Goal: Information Seeking & Learning: Learn about a topic

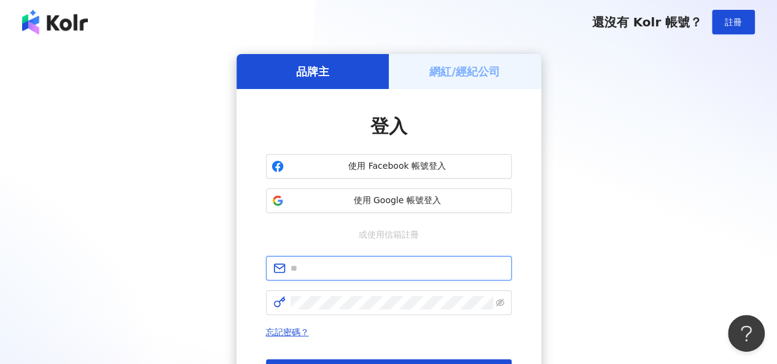
click at [430, 270] on input "text" at bounding box center [398, 269] width 214 height 14
type input "**********"
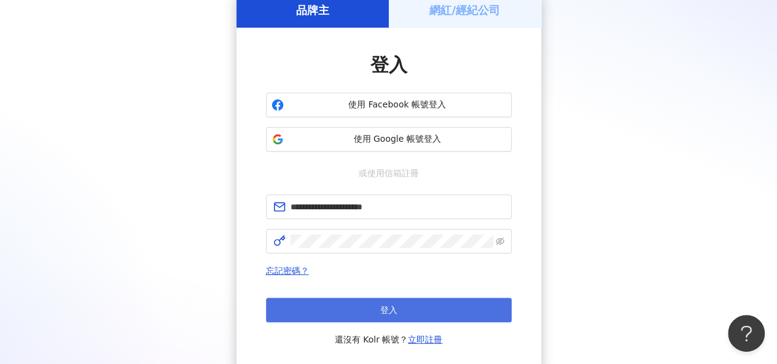
click at [429, 310] on button "登入" at bounding box center [389, 310] width 246 height 25
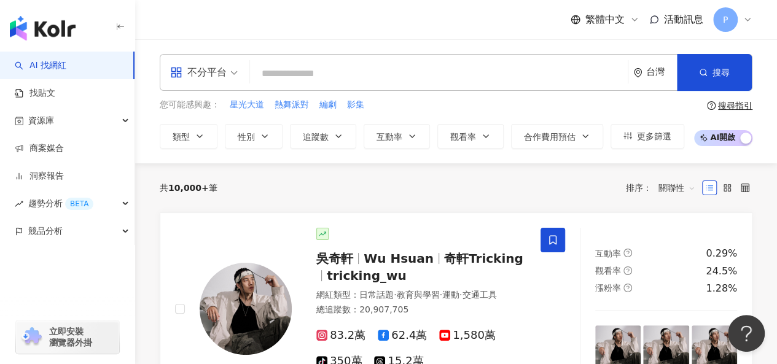
paste input "**********"
type input "**********"
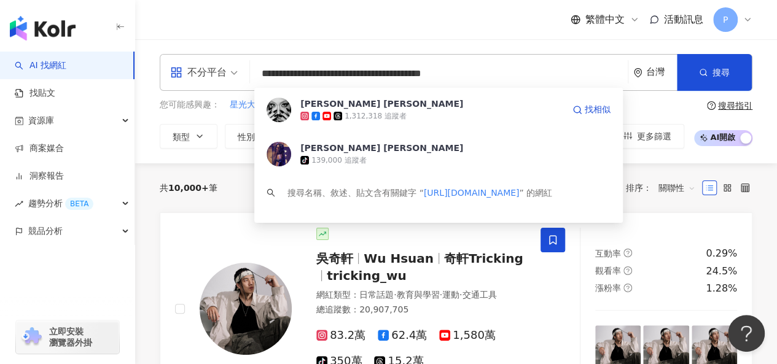
click at [453, 122] on div "Dizzy Dizzo 蔡詩芸 1,312,318 追蹤者 找相似" at bounding box center [438, 110] width 369 height 44
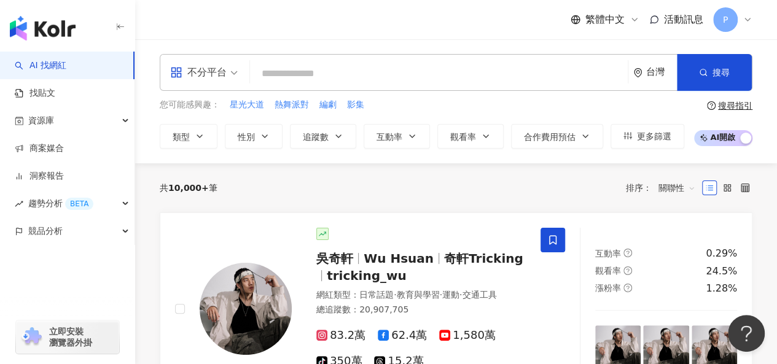
click at [308, 76] on input "search" at bounding box center [439, 73] width 368 height 23
paste input "**********"
type input "**********"
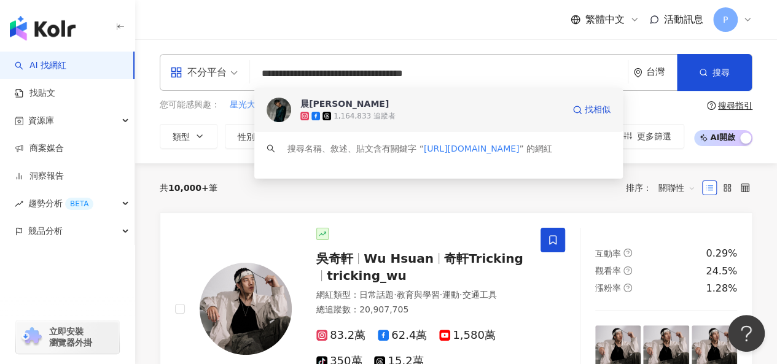
click at [412, 110] on div "晨翔 1,164,833 追蹤者" at bounding box center [431, 110] width 263 height 25
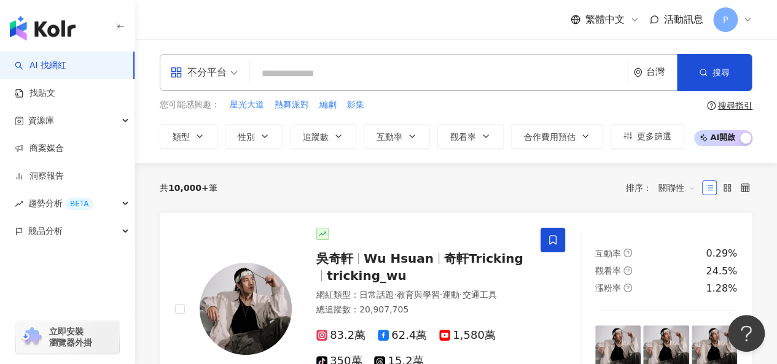
paste input "**********"
type input "**********"
click at [326, 82] on input "**********" at bounding box center [439, 73] width 368 height 23
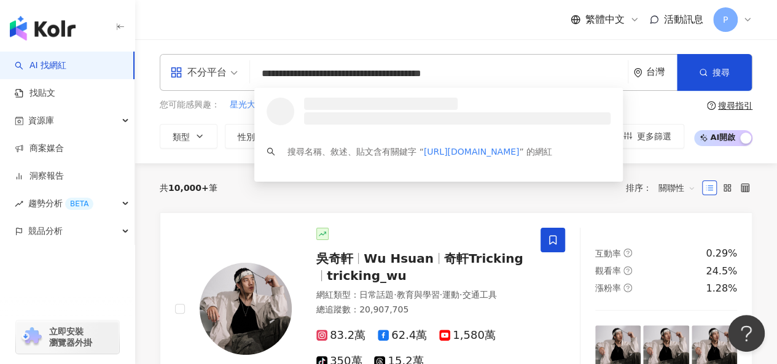
click at [443, 80] on input "**********" at bounding box center [439, 73] width 368 height 23
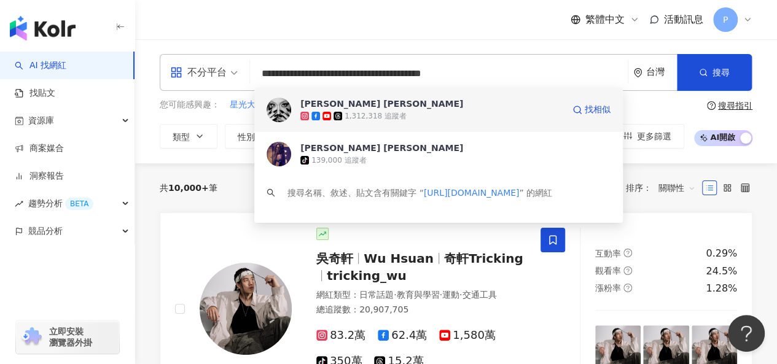
click at [436, 116] on div "1,312,318 追蹤者" at bounding box center [431, 116] width 263 height 12
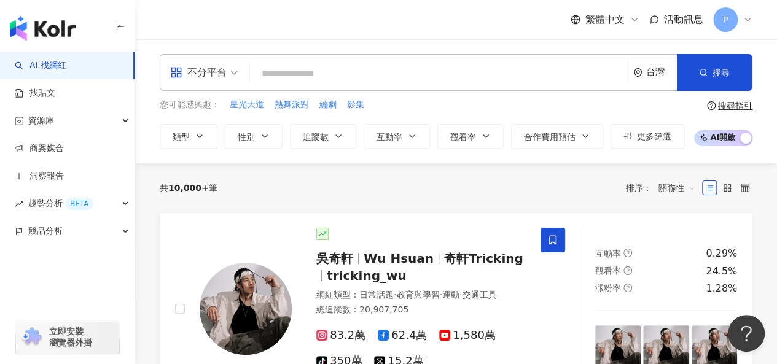
paste input "**********"
type input "**********"
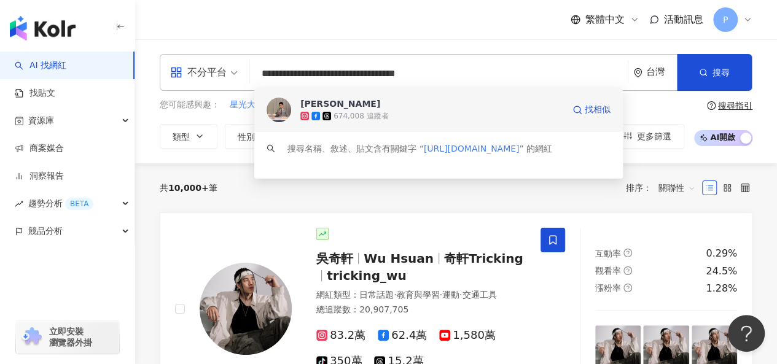
click at [404, 114] on div "674,008 追蹤者" at bounding box center [431, 116] width 263 height 12
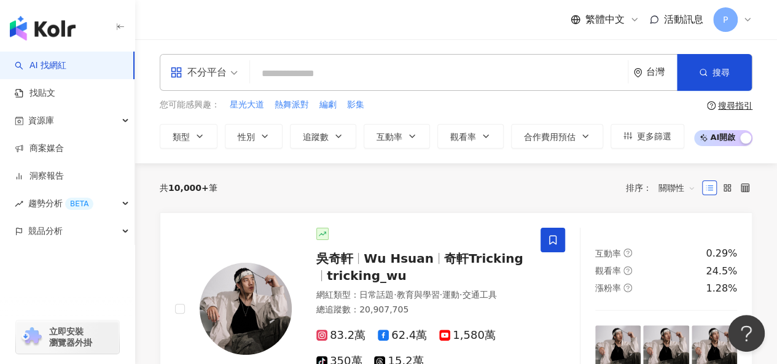
paste input "**********"
type input "**********"
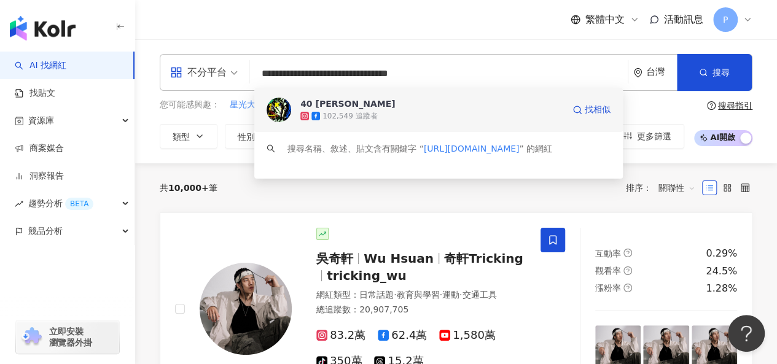
click at [372, 118] on div "102,549 追蹤者" at bounding box center [349, 116] width 55 height 10
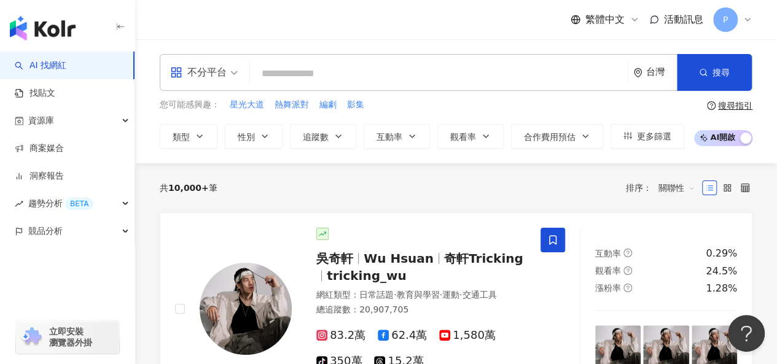
paste input "**********"
type input "**********"
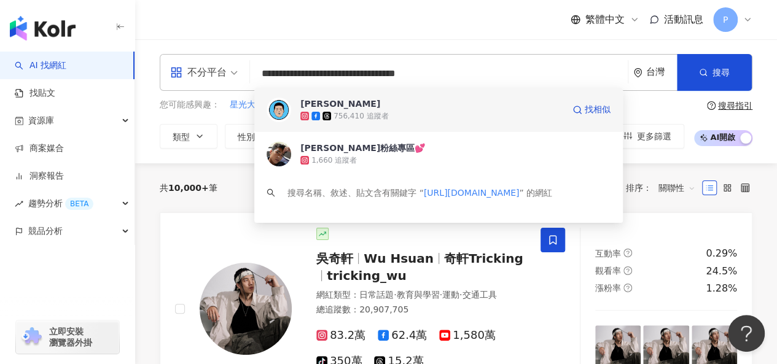
click at [351, 124] on div "曾敬驊 756,410 追蹤者 找相似" at bounding box center [438, 110] width 369 height 44
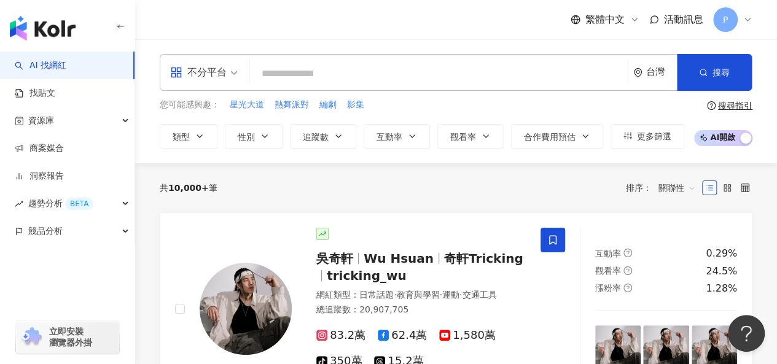
paste input "**********"
type input "**********"
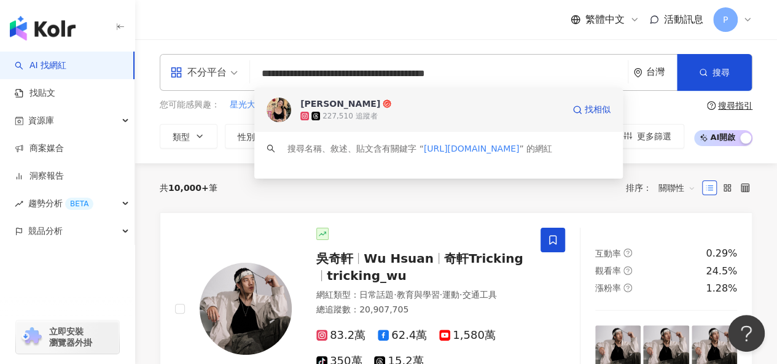
click at [345, 119] on div "227,510 追蹤者" at bounding box center [349, 116] width 55 height 10
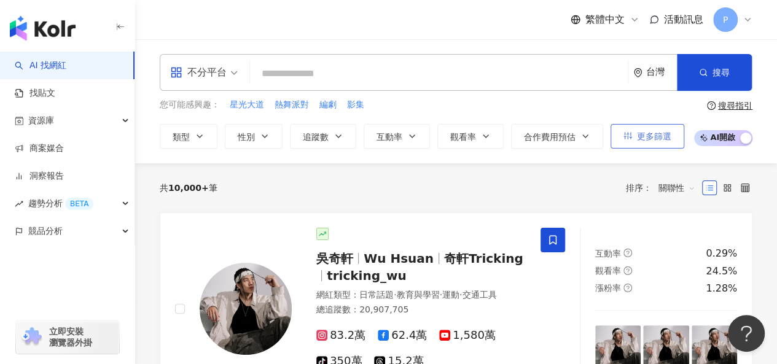
click at [666, 136] on span "更多篩選" at bounding box center [654, 136] width 34 height 10
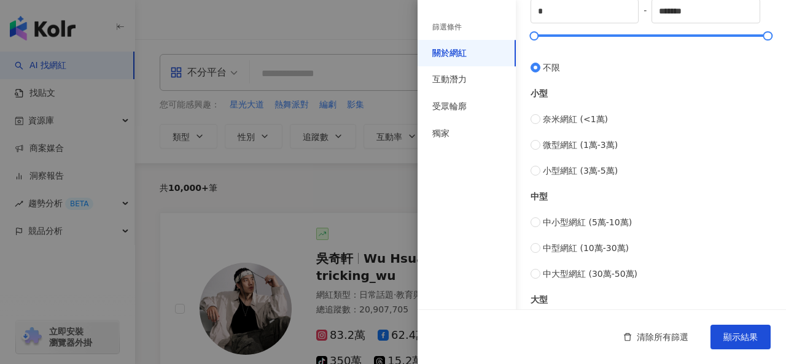
scroll to position [246, 0]
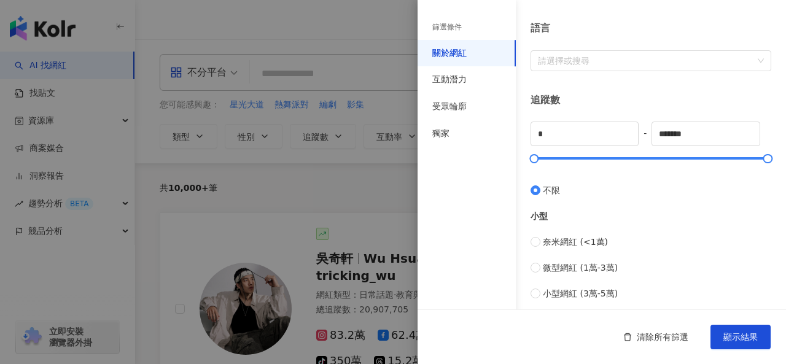
click at [711, 79] on div "關於網紅 類型 ( 請選擇您想要的類型 ) 尚未選擇任何類型 國家/地區 台灣 性別 不限 女 男 其他 語言 請選擇或搜尋 追蹤數 * - ******* …" at bounding box center [602, 190] width 369 height 873
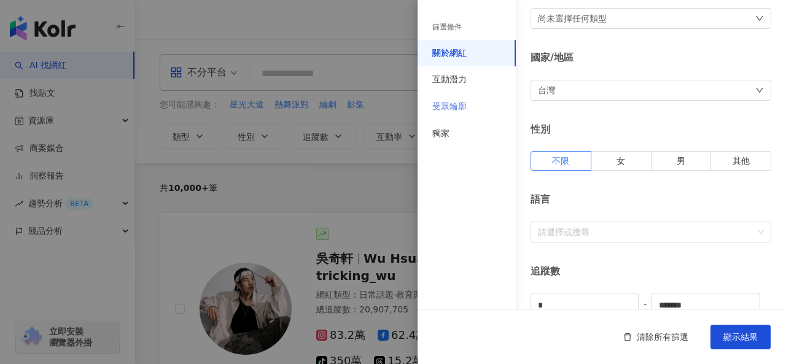
scroll to position [8, 0]
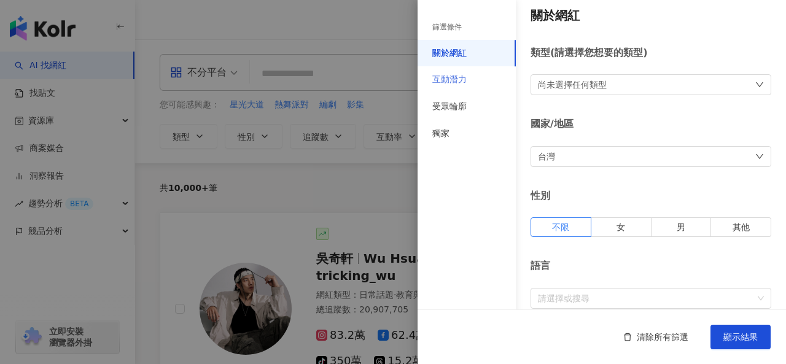
click at [459, 72] on div "互動潛力" at bounding box center [467, 79] width 98 height 27
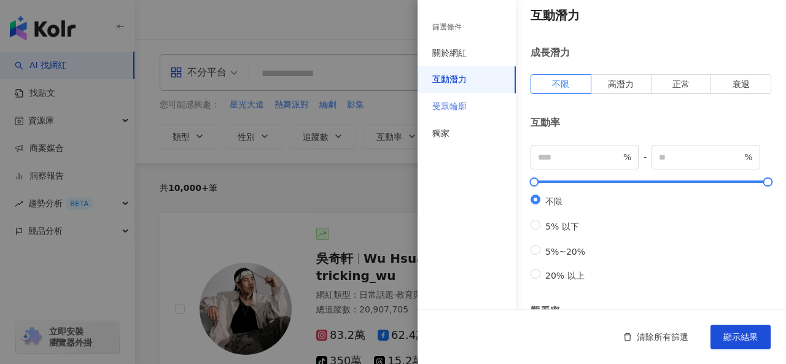
click at [474, 107] on div "受眾輪廓" at bounding box center [467, 106] width 98 height 27
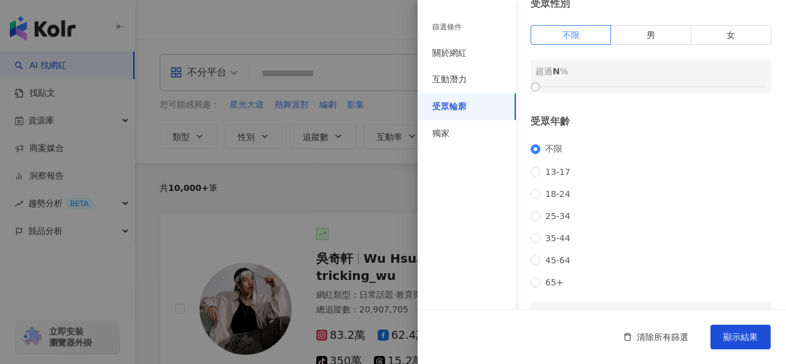
scroll to position [192, 0]
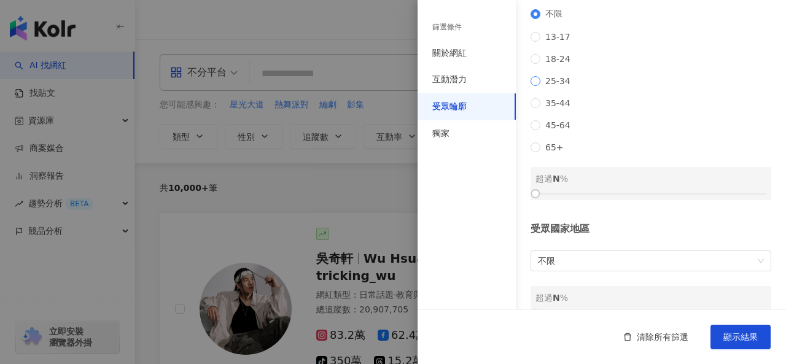
click at [556, 86] on span "25-34" at bounding box center [558, 81] width 35 height 10
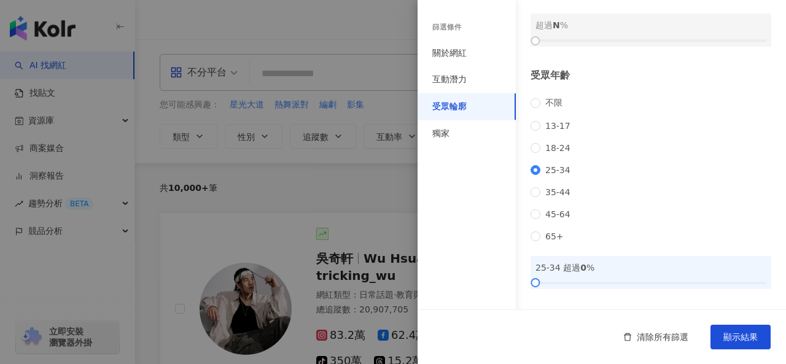
scroll to position [0, 0]
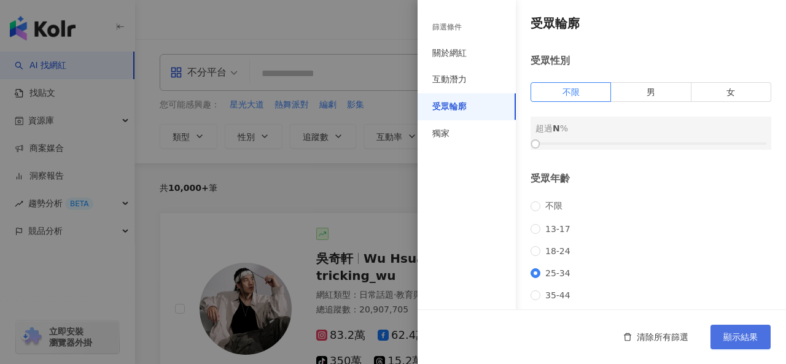
click at [746, 342] on span "顯示結果" at bounding box center [741, 337] width 34 height 10
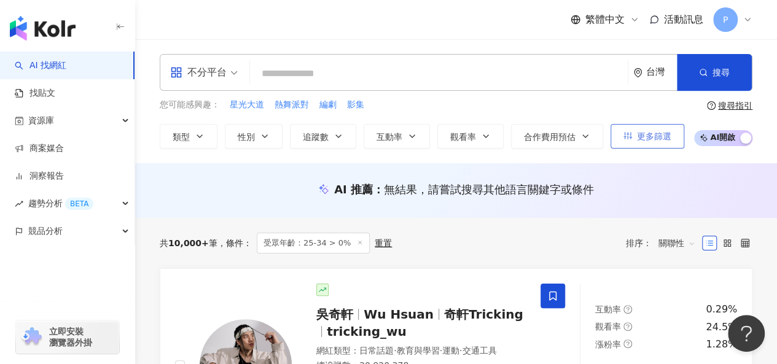
click at [654, 131] on span "更多篩選" at bounding box center [654, 136] width 34 height 10
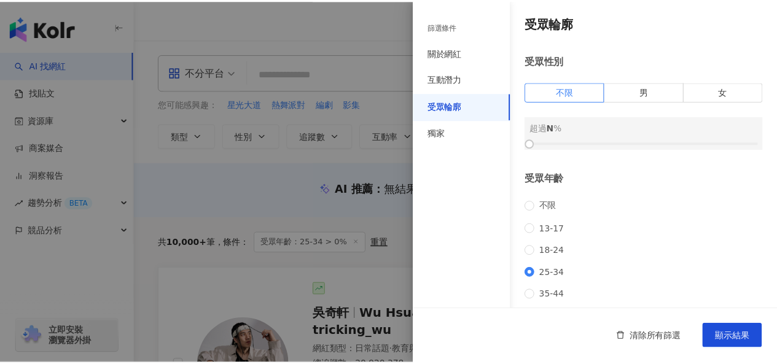
scroll to position [184, 0]
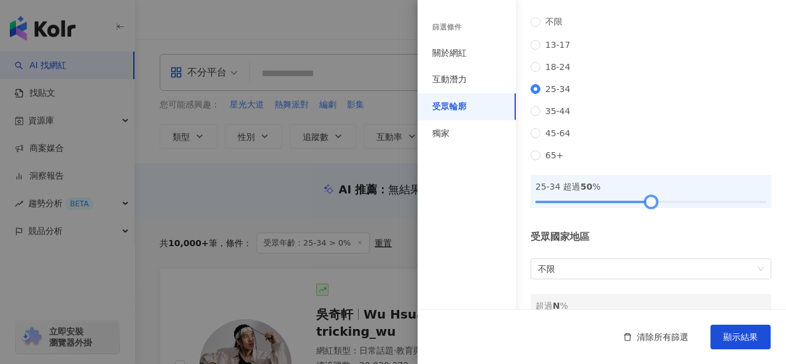
drag, startPoint x: 541, startPoint y: 219, endPoint x: 646, endPoint y: 222, distance: 105.7
click at [646, 206] on div at bounding box center [651, 201] width 231 height 7
click at [729, 336] on span "顯示結果" at bounding box center [741, 337] width 34 height 10
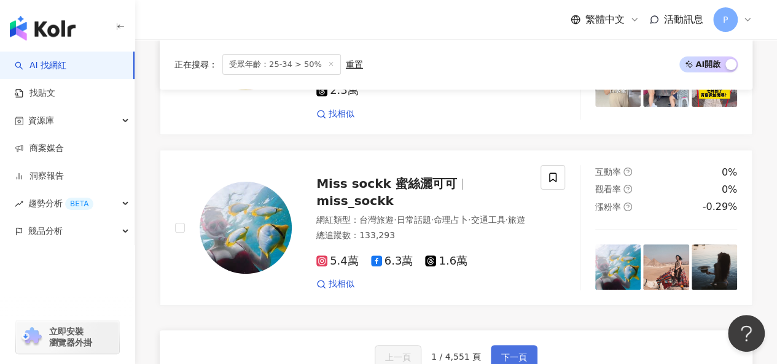
scroll to position [2334, 0]
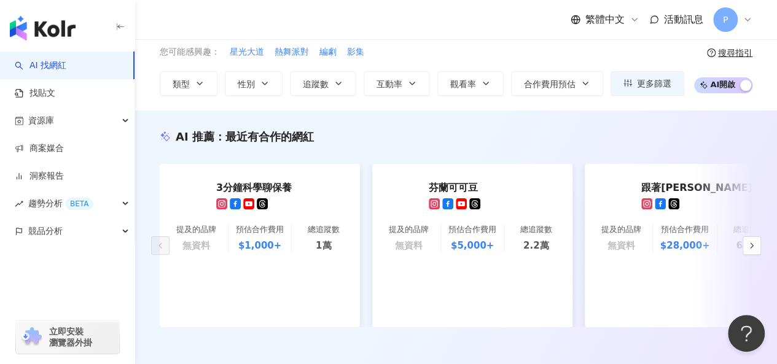
scroll to position [47, 0]
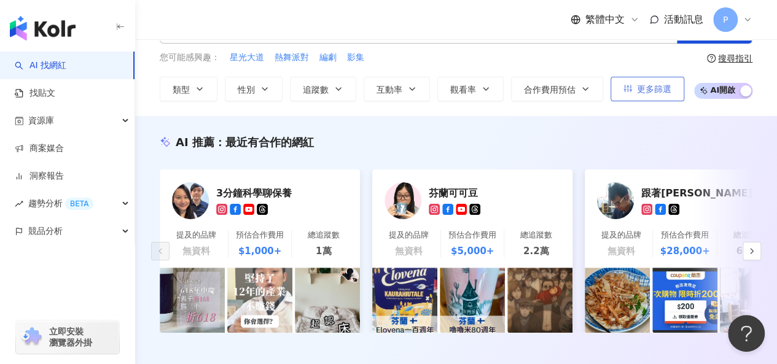
click at [642, 87] on span "更多篩選" at bounding box center [654, 89] width 34 height 10
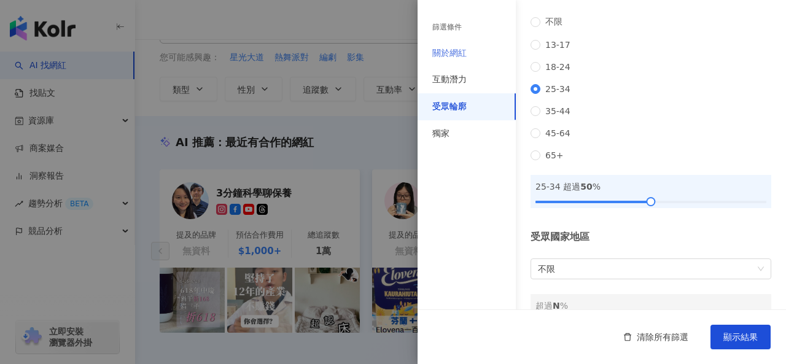
click at [476, 58] on div "關於網紅" at bounding box center [467, 53] width 98 height 27
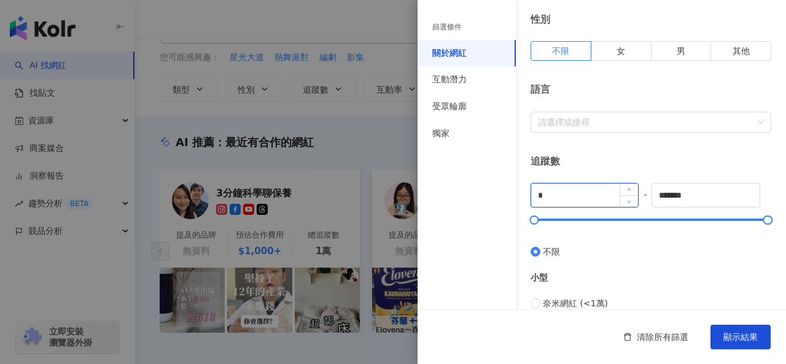
click at [558, 197] on input "*" at bounding box center [584, 195] width 107 height 23
type input "******"
drag, startPoint x: 683, startPoint y: 197, endPoint x: 555, endPoint y: 201, distance: 127.8
click at [555, 201] on div "****** - ******* 不限 小型 奈米網紅 (<1萬) 微型網紅 (1萬-3萬) 小型網紅 (3萬-5萬) 中型 中小型網紅 (5萬-10萬) 中…" at bounding box center [651, 362] width 241 height 359
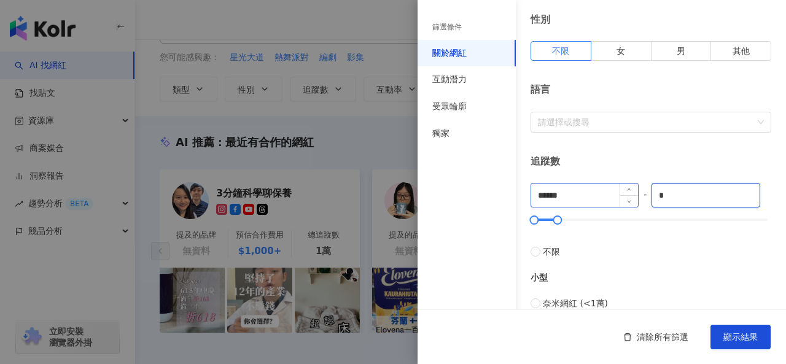
type input "*"
type input "*****"
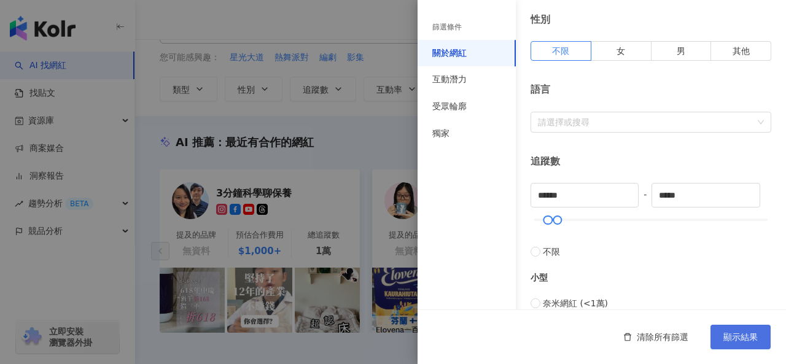
type input "*****"
type input "******"
click at [720, 338] on button "顯示結果" at bounding box center [741, 337] width 60 height 25
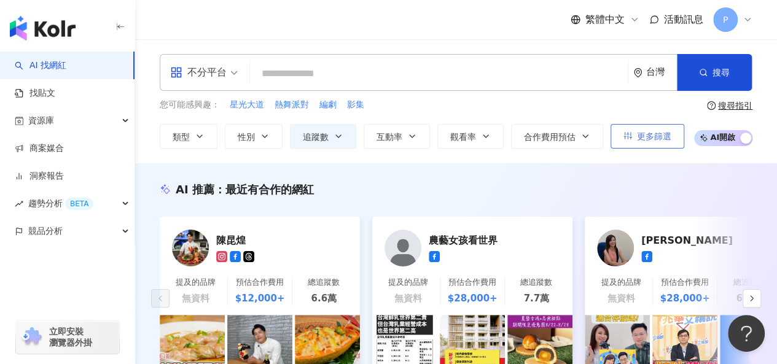
click at [638, 134] on span "更多篩選" at bounding box center [654, 136] width 34 height 10
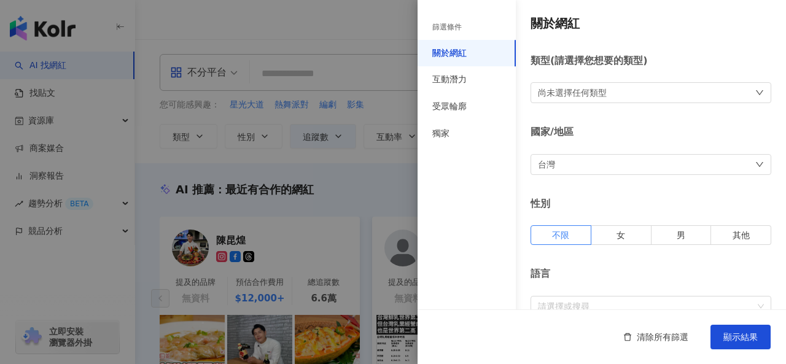
click at [591, 100] on div "尚未選擇任何類型" at bounding box center [651, 92] width 241 height 21
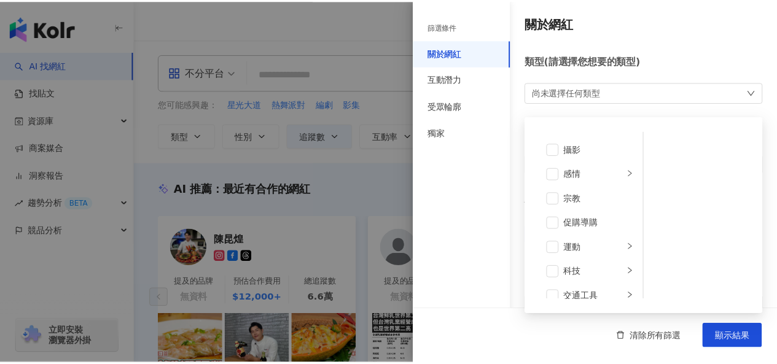
scroll to position [425, 0]
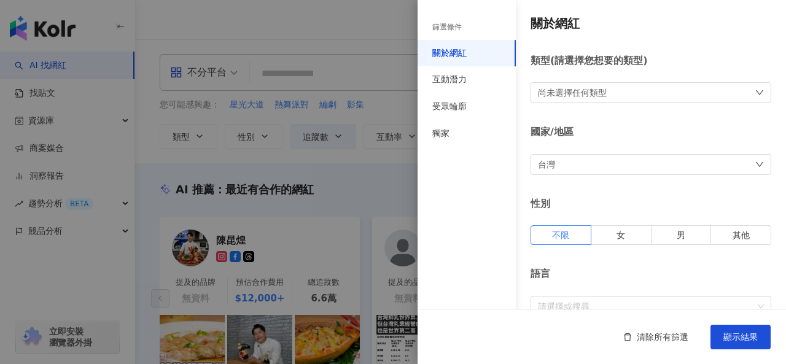
click at [388, 186] on div at bounding box center [393, 182] width 786 height 364
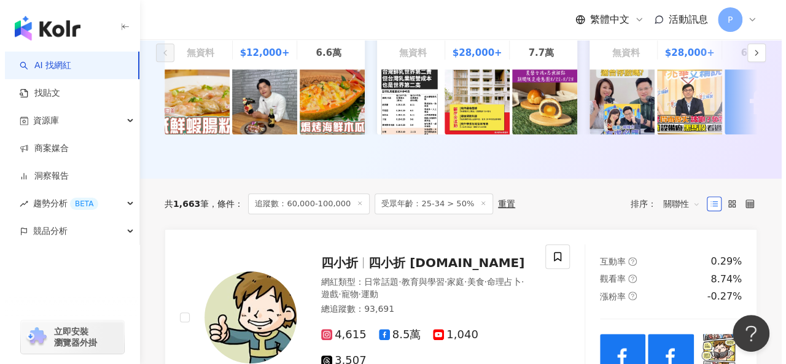
scroll to position [0, 0]
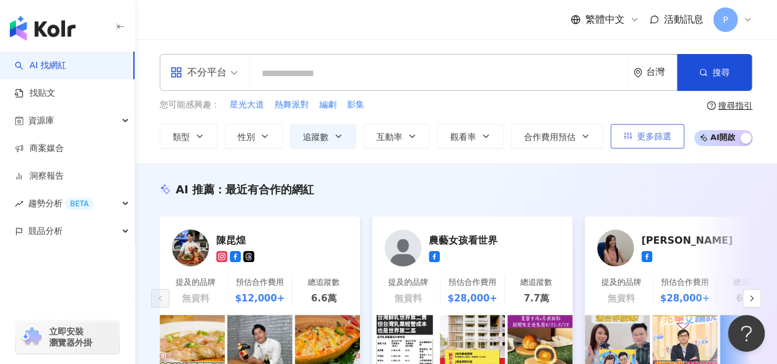
click at [662, 135] on span "更多篩選" at bounding box center [654, 136] width 34 height 10
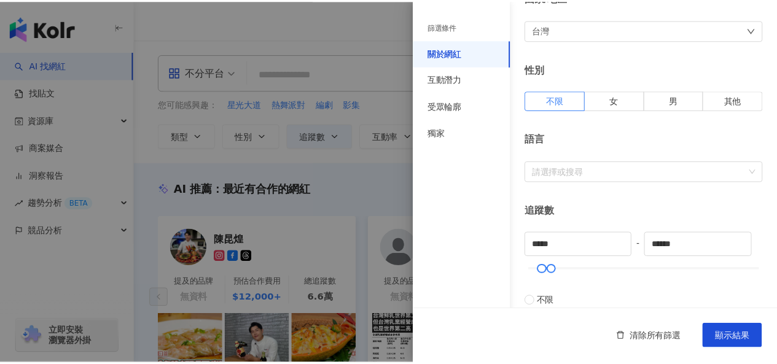
scroll to position [246, 0]
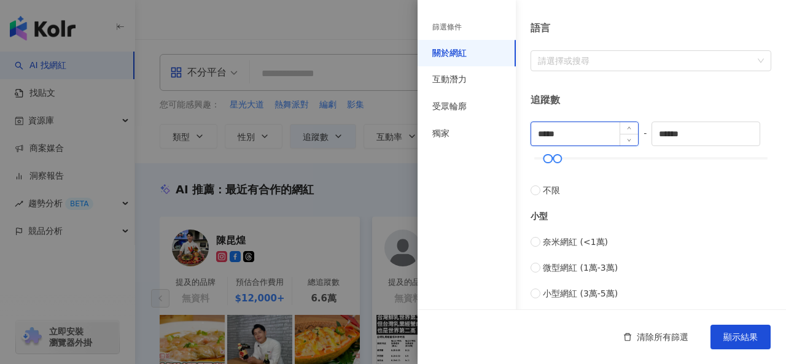
click at [544, 134] on input "*****" at bounding box center [584, 133] width 107 height 23
type input "*****"
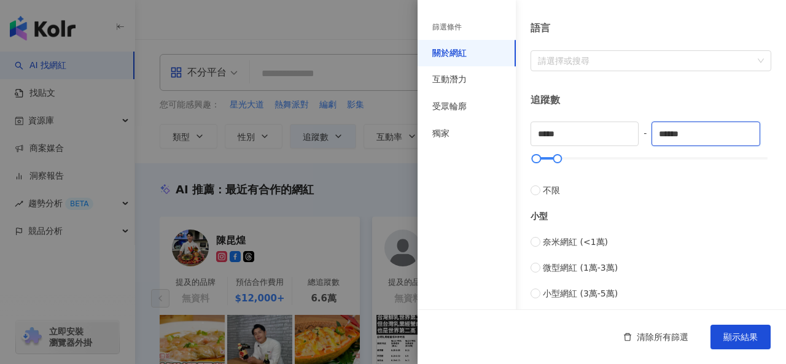
drag, startPoint x: 665, startPoint y: 136, endPoint x: 641, endPoint y: 139, distance: 23.6
click at [638, 139] on div "***** - ****** 不限 小型 奈米網紅 (<1萬) 微型網紅 (1萬-3萬) 小型網紅 (3萬-5萬) 中型 中小型網紅 (5萬-10萬) 中型網…" at bounding box center [651, 301] width 241 height 359
type input "*****"
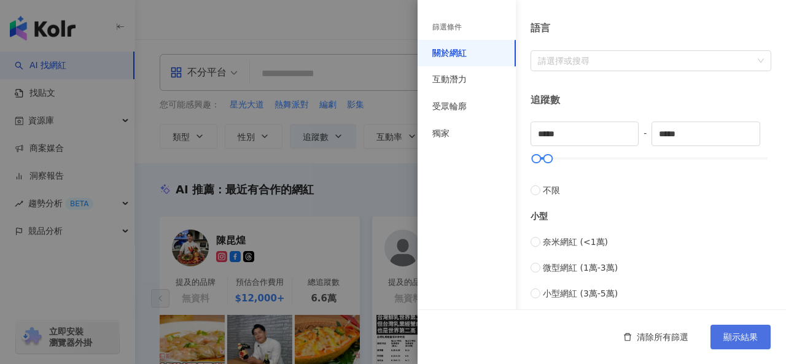
click at [733, 337] on span "顯示結果" at bounding box center [741, 337] width 34 height 10
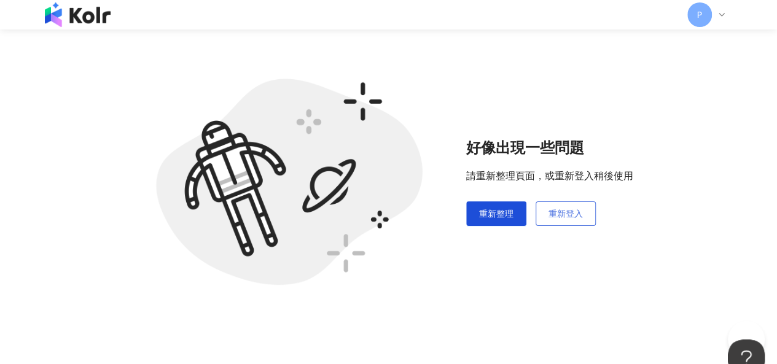
click at [549, 217] on span "重新登入" at bounding box center [566, 214] width 34 height 10
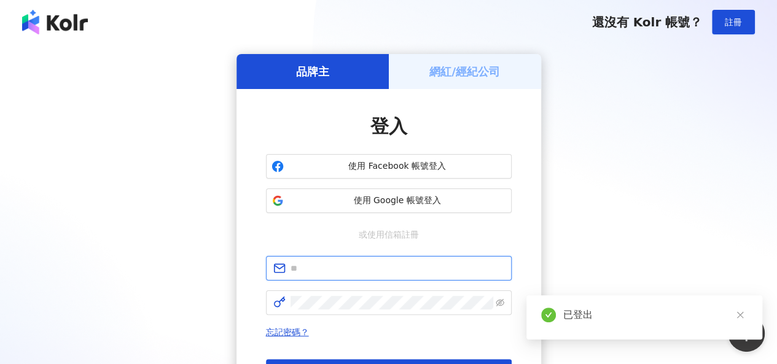
click at [422, 263] on input "text" at bounding box center [398, 269] width 214 height 14
type input "**********"
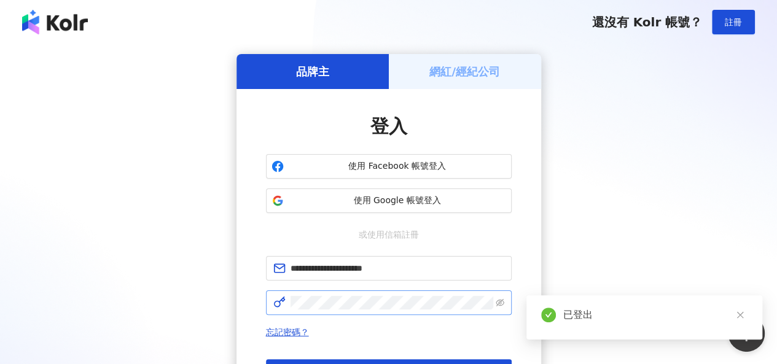
click at [412, 311] on span at bounding box center [389, 303] width 246 height 25
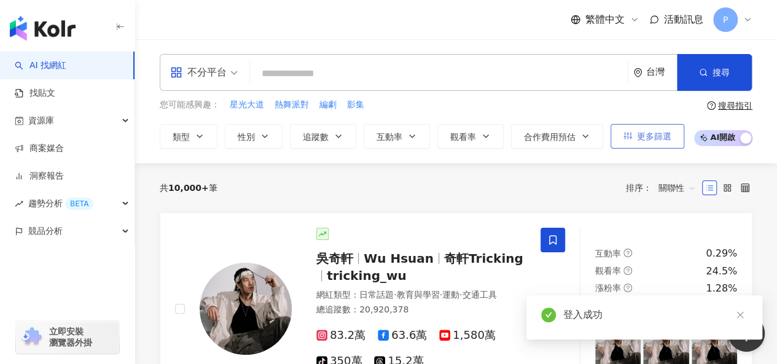
click at [633, 138] on button "更多篩選" at bounding box center [648, 136] width 74 height 25
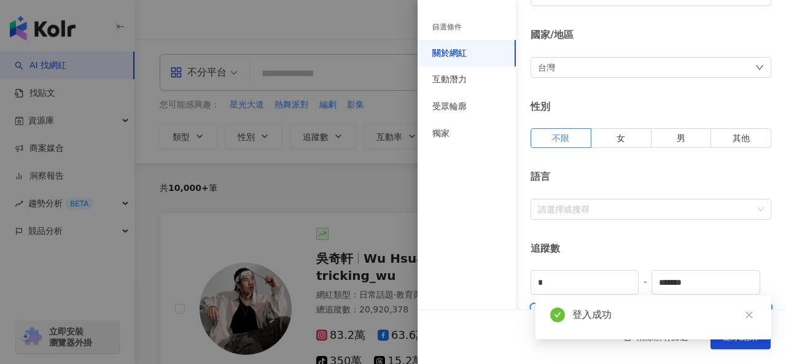
scroll to position [184, 0]
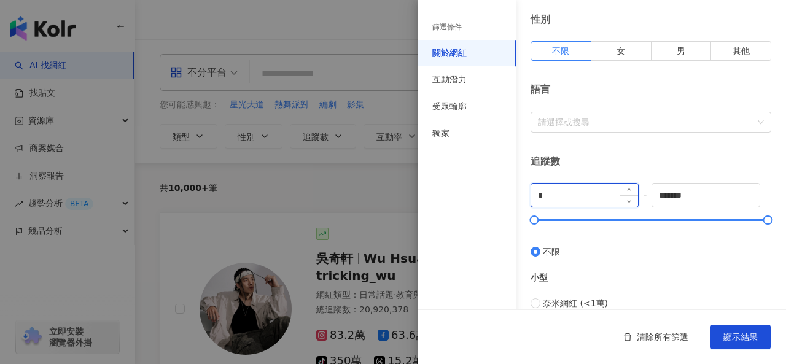
drag, startPoint x: 566, startPoint y: 191, endPoint x: 575, endPoint y: 186, distance: 9.9
click at [568, 191] on input "*" at bounding box center [584, 195] width 107 height 23
type input "*****"
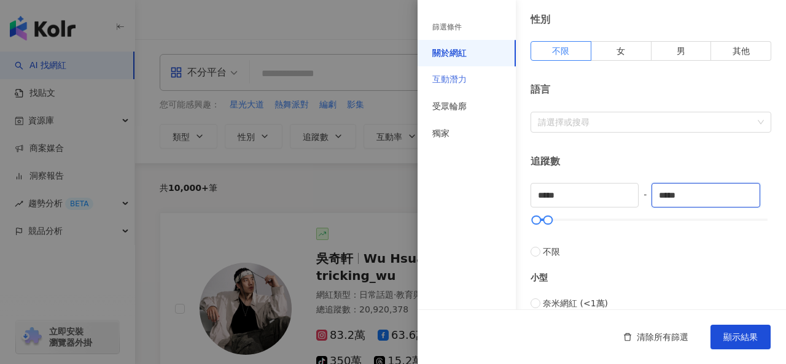
type input "*****"
click at [480, 87] on div "互動潛力" at bounding box center [467, 79] width 98 height 27
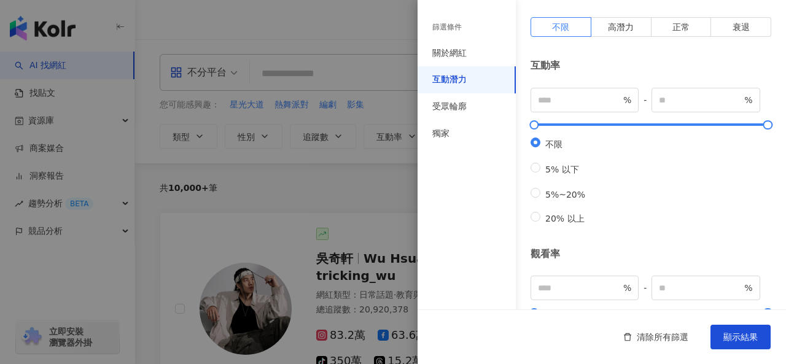
scroll to position [0, 0]
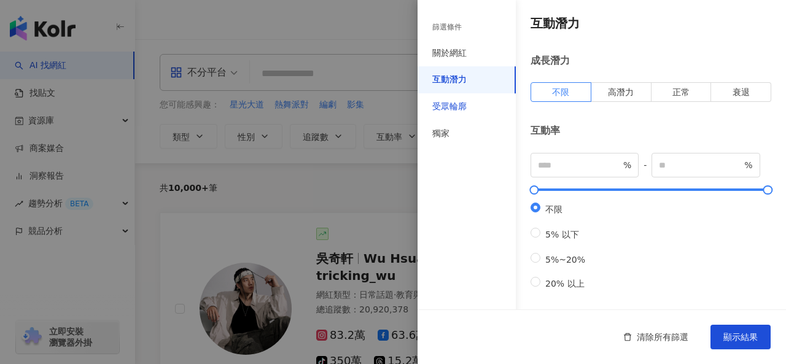
click at [464, 102] on div "受眾輪廓" at bounding box center [449, 107] width 34 height 12
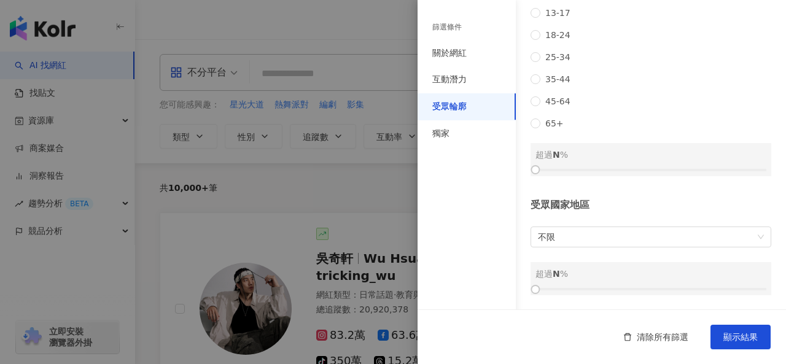
scroll to position [171, 0]
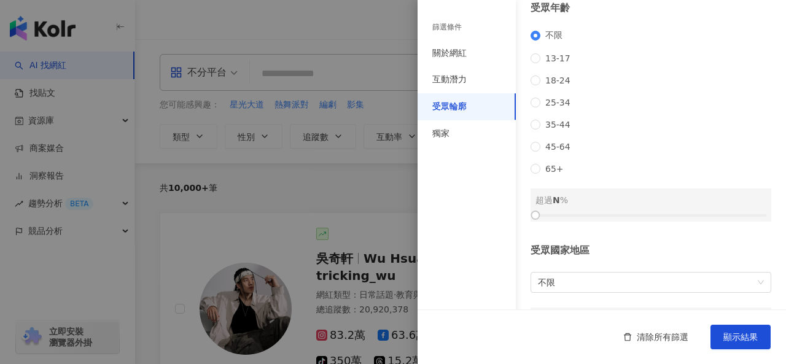
click at [555, 116] on div "不限 13-17 18-24 25-34 35-44 45-64 65+" at bounding box center [651, 102] width 241 height 144
click at [557, 107] on span "25-34" at bounding box center [558, 103] width 35 height 10
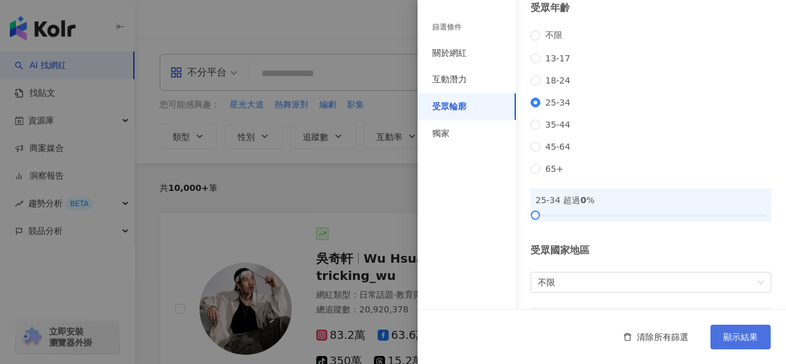
click at [722, 340] on button "顯示結果" at bounding box center [741, 337] width 60 height 25
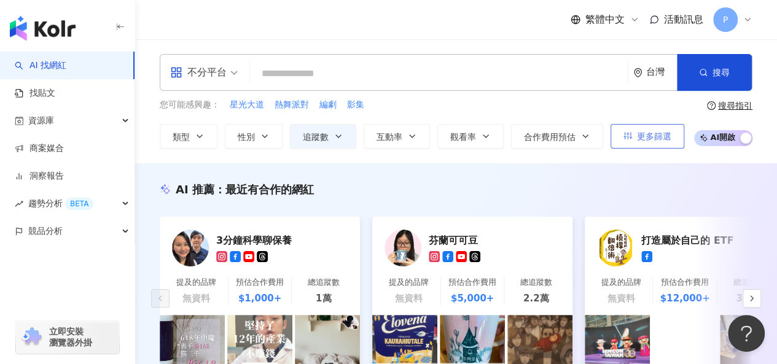
click at [643, 138] on span "更多篩選" at bounding box center [654, 136] width 34 height 10
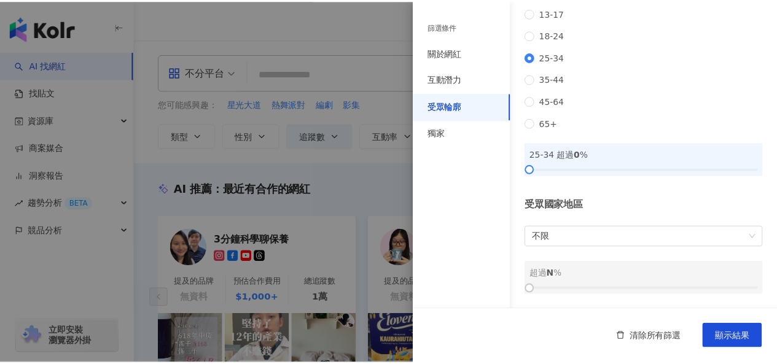
scroll to position [232, 0]
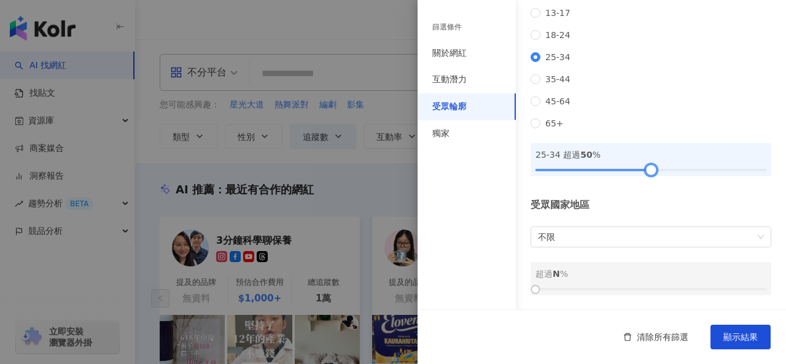
drag, startPoint x: 635, startPoint y: 168, endPoint x: 647, endPoint y: 170, distance: 12.4
click at [647, 170] on div at bounding box center [650, 169] width 7 height 7
click at [727, 346] on button "顯示結果" at bounding box center [741, 337] width 60 height 25
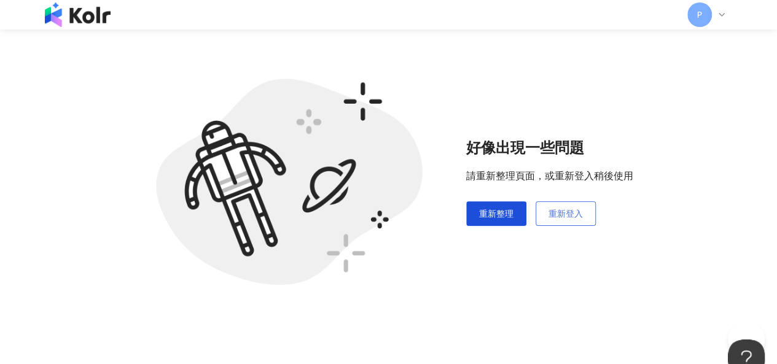
click at [558, 221] on button "重新登入" at bounding box center [566, 213] width 60 height 25
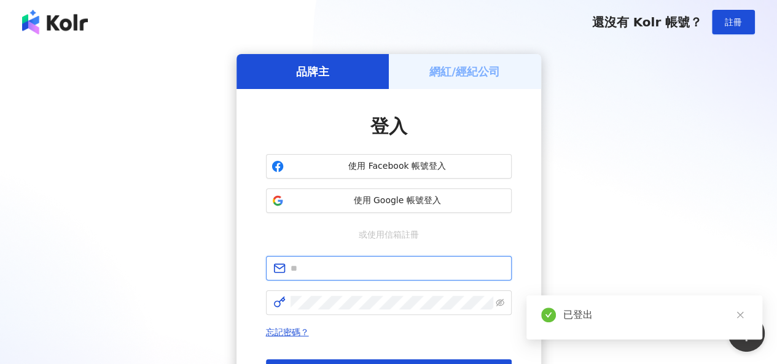
click at [396, 271] on input "text" at bounding box center [398, 269] width 214 height 14
type input "**********"
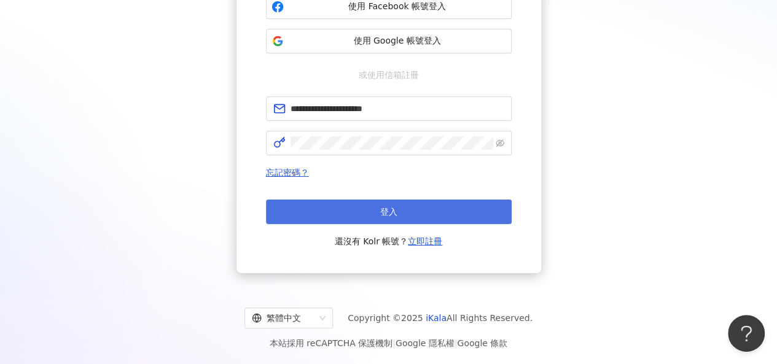
click at [430, 213] on button "登入" at bounding box center [389, 212] width 246 height 25
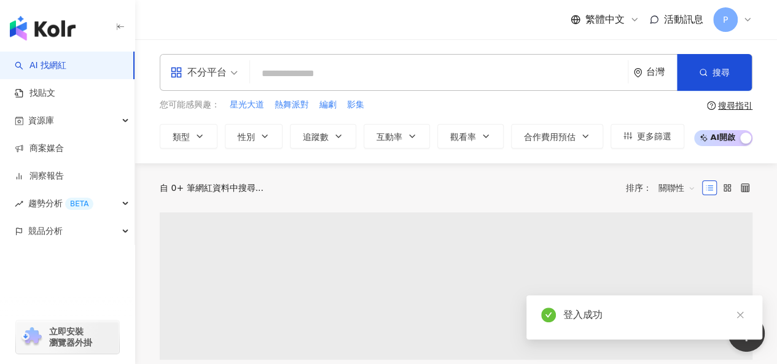
click at [645, 117] on div "您可能感興趣： 星光大道 熱舞派對 編劇 影集 類型 性別 追蹤數 互動率 觀看率 合作費用預估 更多篩選" at bounding box center [422, 123] width 525 height 50
click at [641, 131] on span "更多篩選" at bounding box center [654, 136] width 34 height 10
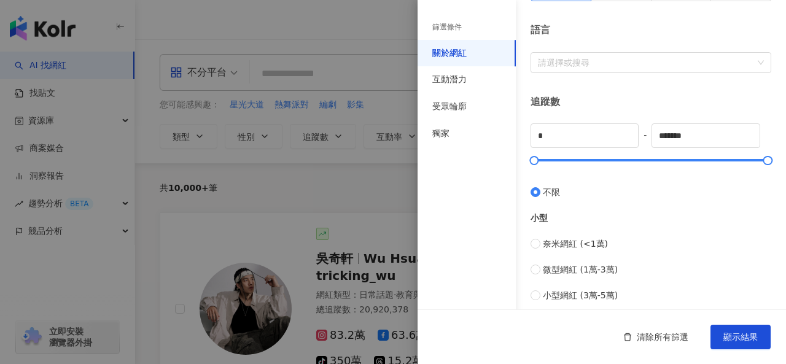
scroll to position [246, 0]
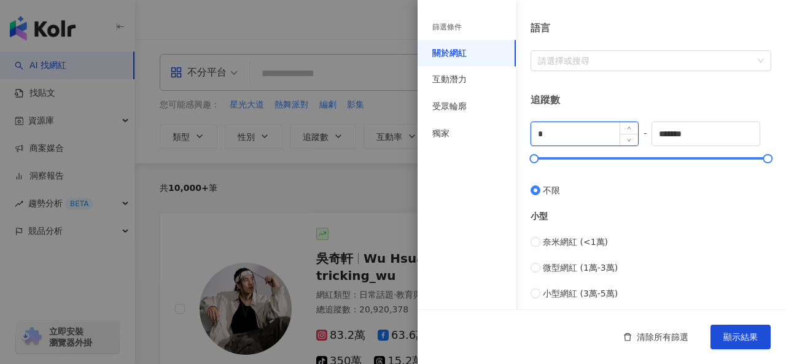
click at [590, 135] on input "*" at bounding box center [584, 133] width 107 height 23
type input "***"
type input "*"
click at [605, 137] on input "***" at bounding box center [584, 133] width 107 height 23
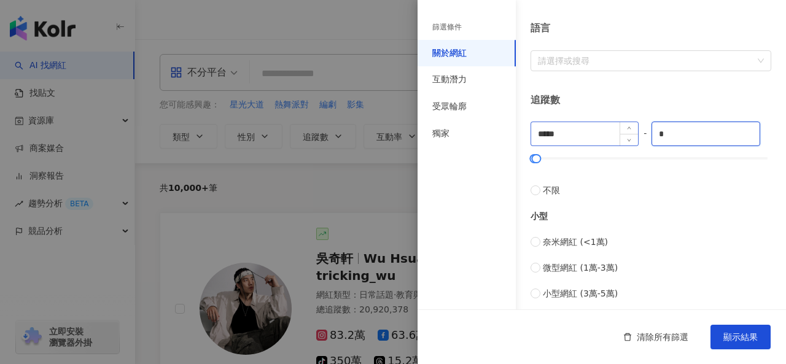
type input "*"
type input "*****"
click at [605, 137] on input "*" at bounding box center [584, 133] width 107 height 23
type input "*****"
click at [471, 71] on div "互動潛力" at bounding box center [467, 79] width 98 height 27
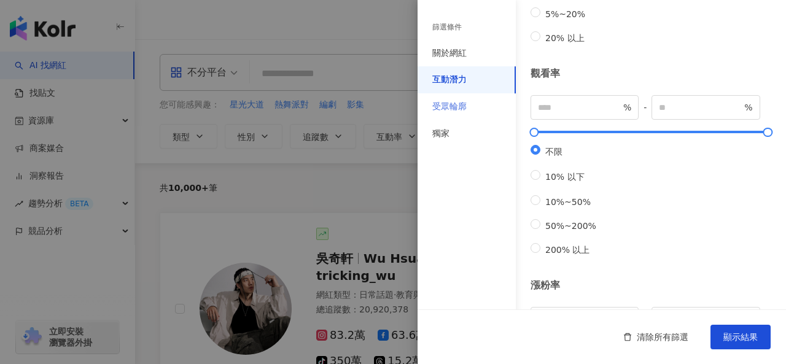
click at [475, 114] on div "受眾輪廓" at bounding box center [467, 106] width 98 height 27
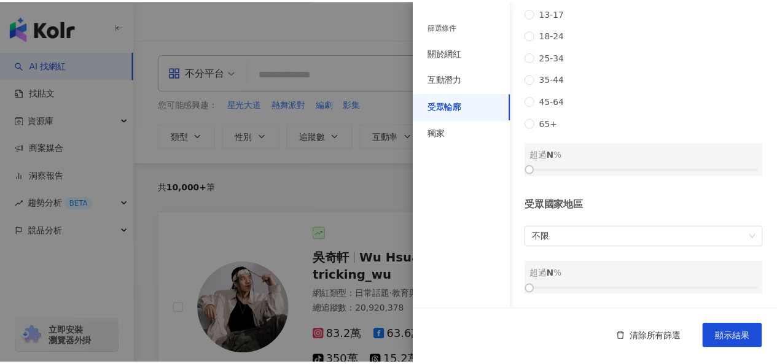
scroll to position [232, 0]
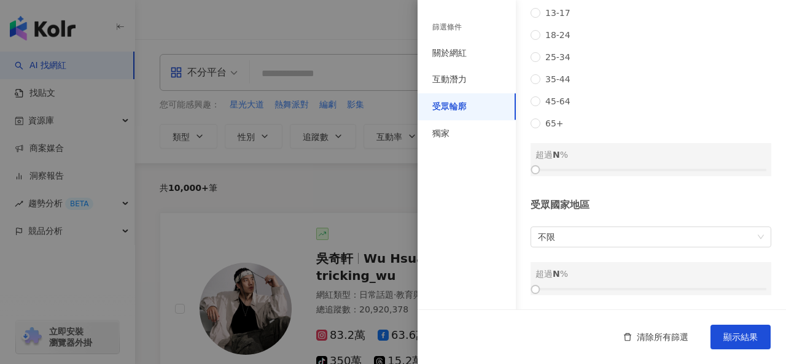
click at [584, 52] on div "不限 13-17 18-24 25-34 35-44 45-64 65+" at bounding box center [651, 57] width 241 height 144
click at [548, 52] on span "25-34" at bounding box center [558, 57] width 35 height 10
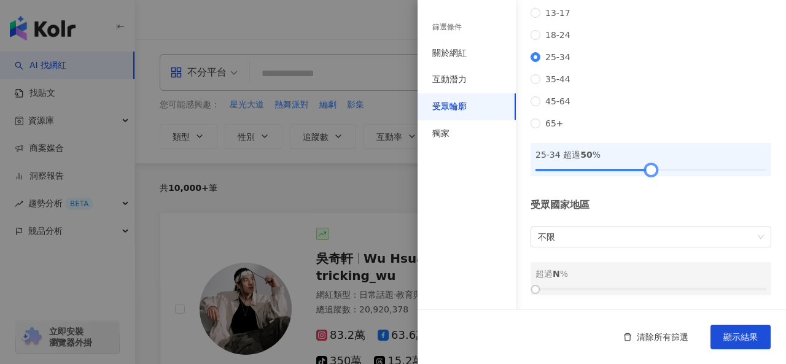
drag, startPoint x: 536, startPoint y: 170, endPoint x: 640, endPoint y: 183, distance: 105.3
click at [640, 183] on div "受眾輪廓 受眾性別 不限 男 女 超過 N % 受眾年齡 不限 13-17 18-24 25-34 35-44 45-64 65+ 25-34 超過 50 %…" at bounding box center [602, 47] width 369 height 526
click at [725, 335] on span "顯示結果" at bounding box center [741, 337] width 34 height 10
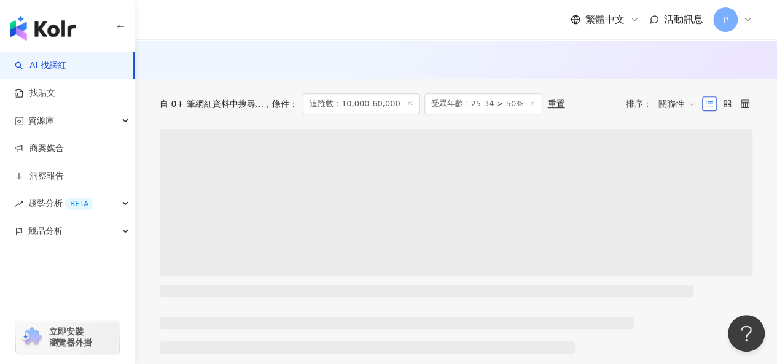
scroll to position [369, 0]
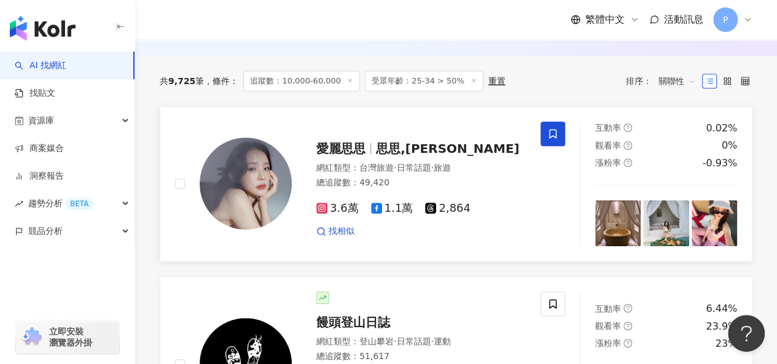
click at [385, 170] on span "台灣旅遊" at bounding box center [376, 168] width 34 height 10
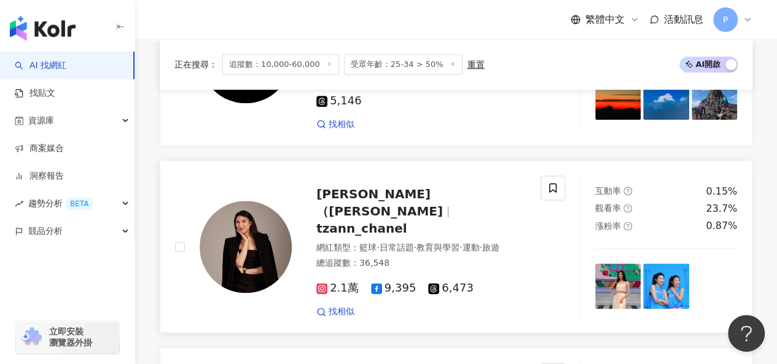
click at [395, 201] on span "田依甯（昝依甯）" at bounding box center [379, 203] width 127 height 32
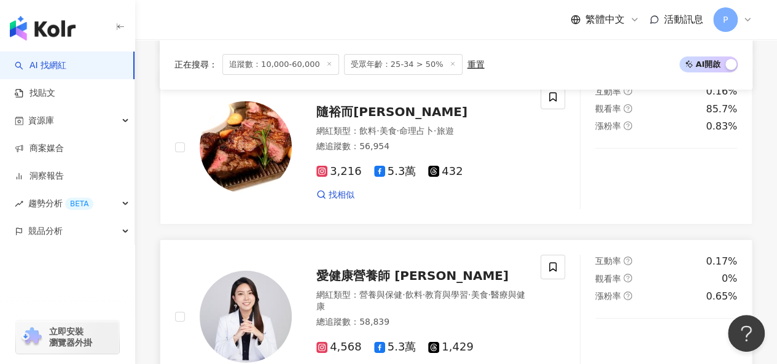
scroll to position [2273, 0]
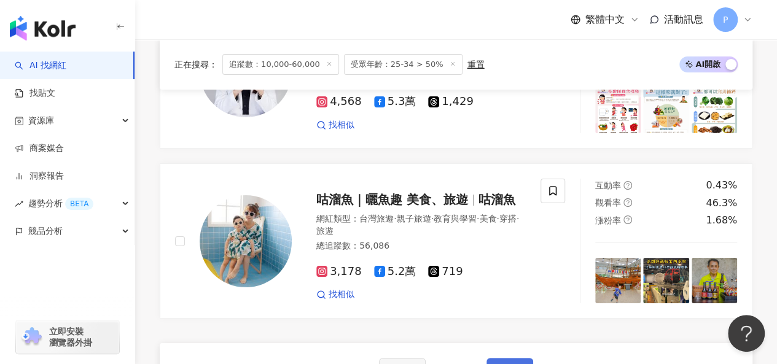
click at [491, 358] on button "下一頁" at bounding box center [510, 370] width 47 height 25
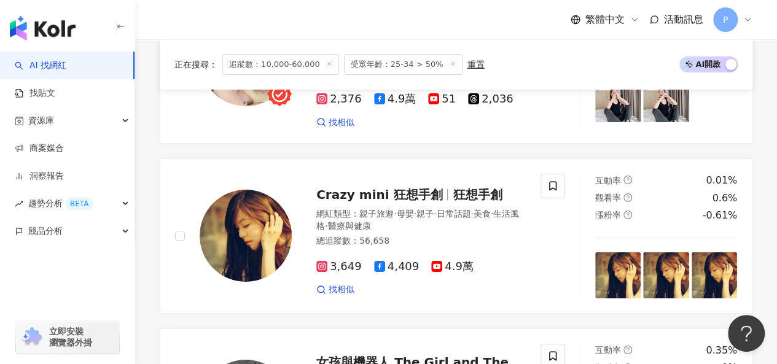
scroll to position [2317, 0]
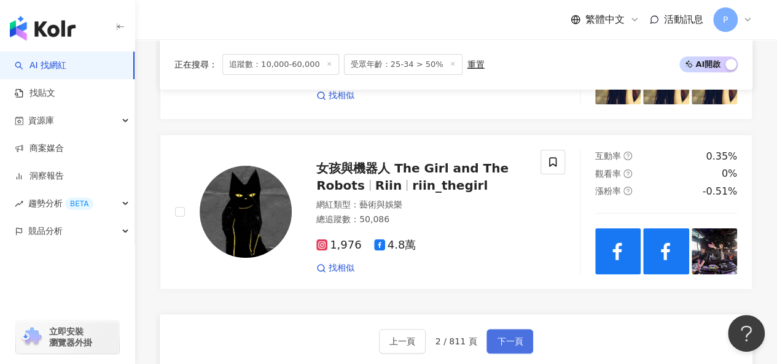
click at [505, 337] on span "下一頁" at bounding box center [510, 342] width 26 height 10
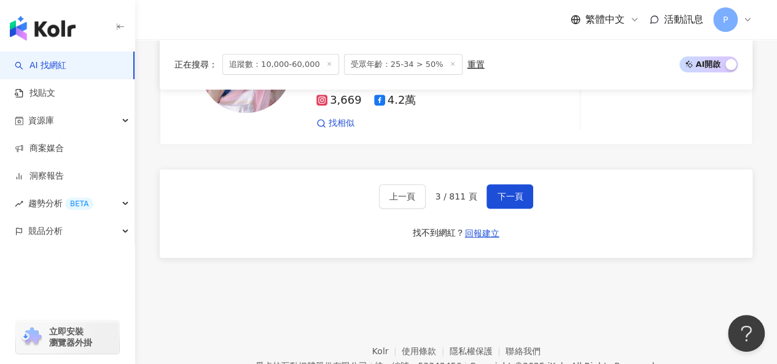
scroll to position [2530, 0]
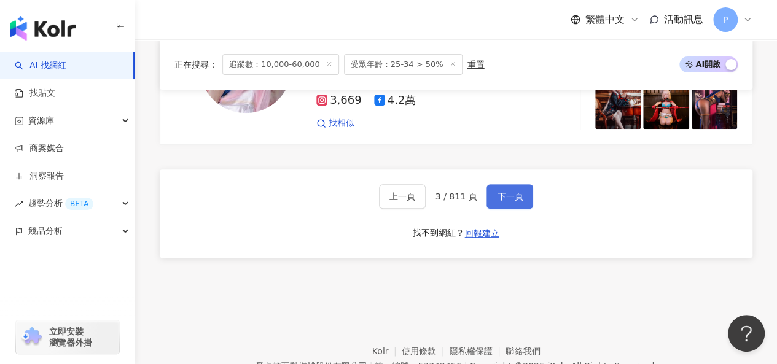
click at [506, 195] on span "下一頁" at bounding box center [510, 197] width 26 height 10
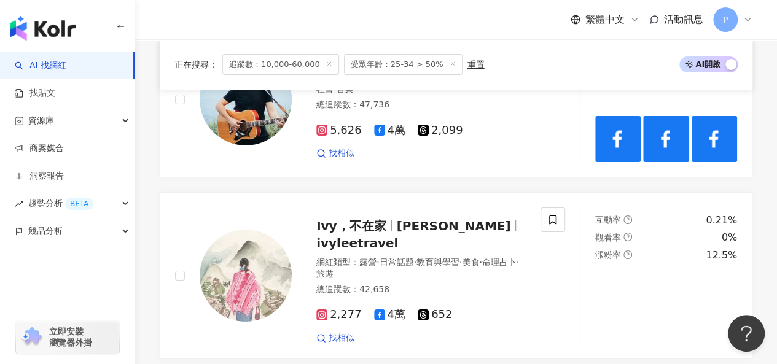
scroll to position [2515, 0]
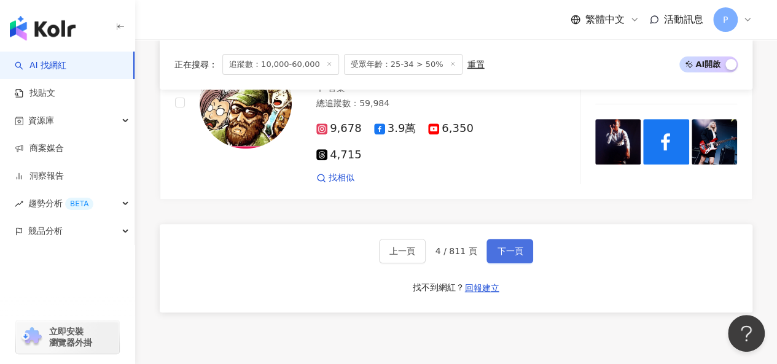
click at [515, 239] on button "下一頁" at bounding box center [510, 251] width 47 height 25
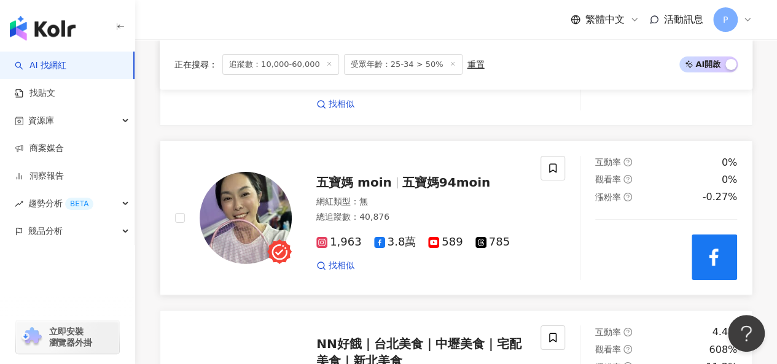
scroll to position [2345, 0]
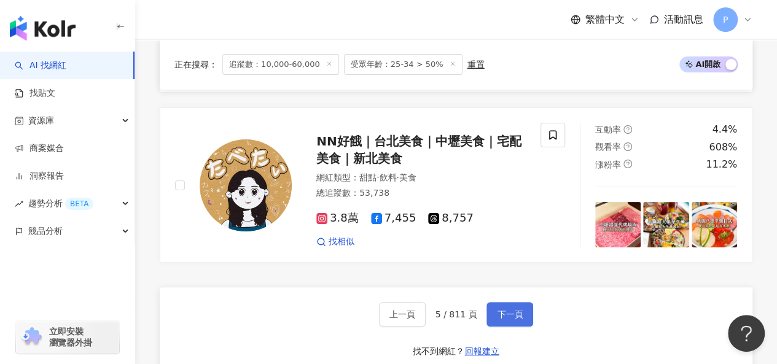
click at [499, 310] on span "下一頁" at bounding box center [510, 315] width 26 height 10
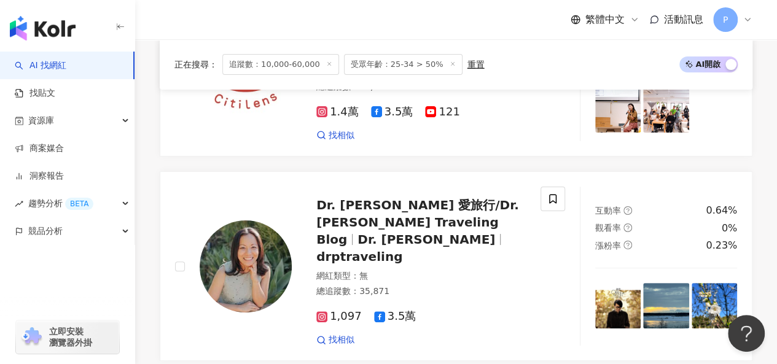
scroll to position [2506, 0]
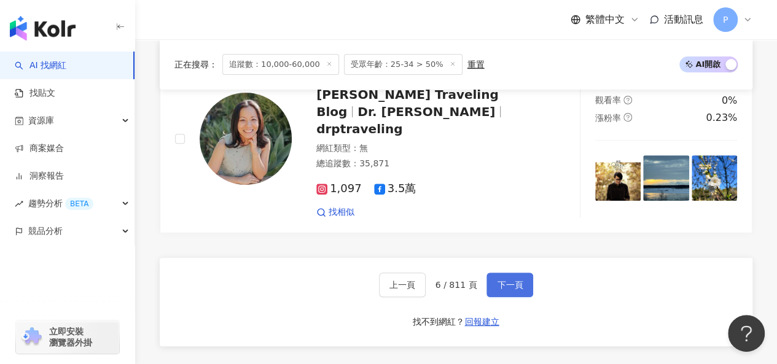
click at [511, 280] on span "下一頁" at bounding box center [510, 285] width 26 height 10
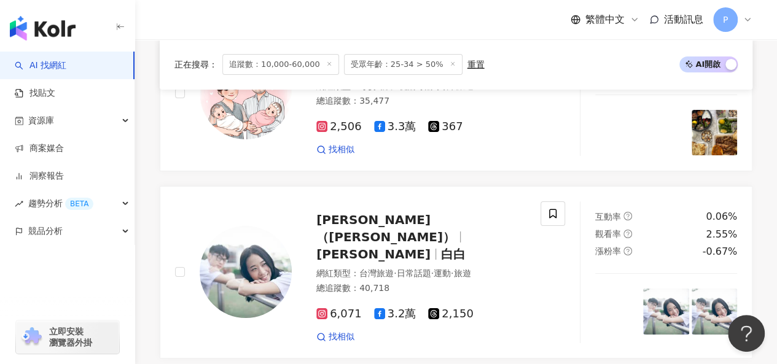
scroll to position [2387, 0]
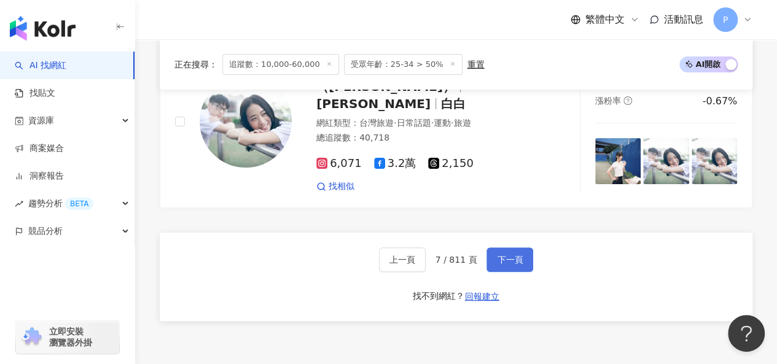
click at [524, 248] on button "下一頁" at bounding box center [510, 260] width 47 height 25
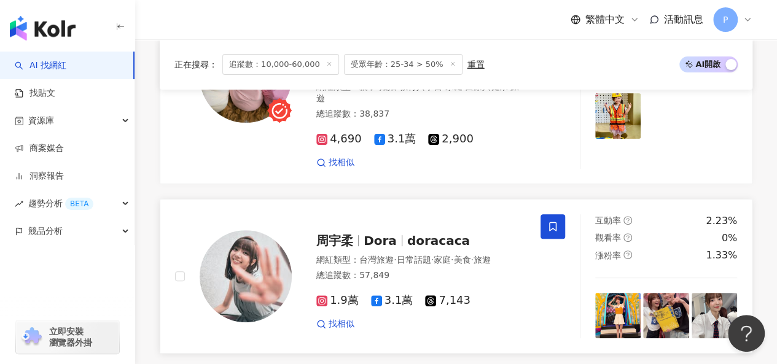
scroll to position [2438, 0]
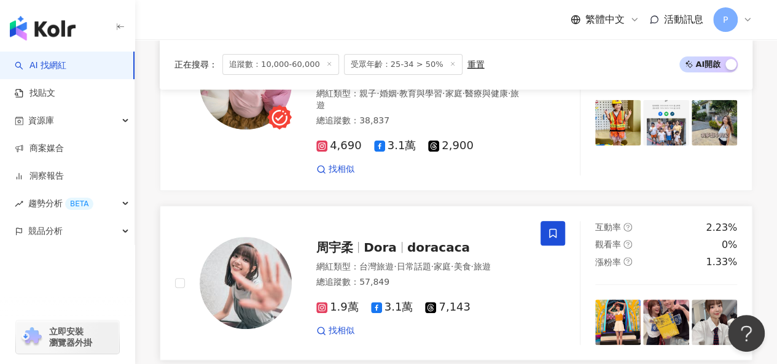
click at [458, 239] on div "周宇柔 Dora doracaca" at bounding box center [420, 247] width 209 height 17
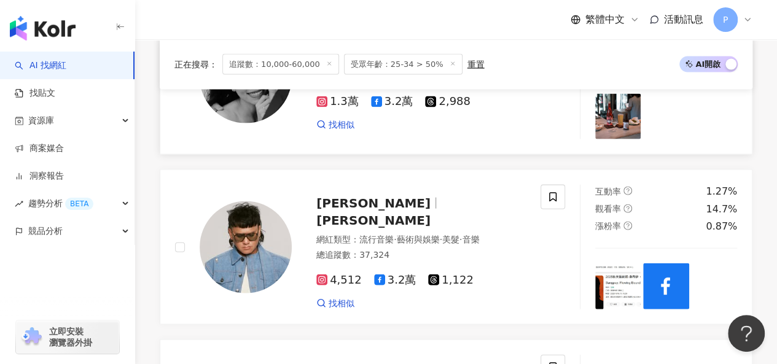
scroll to position [1087, 0]
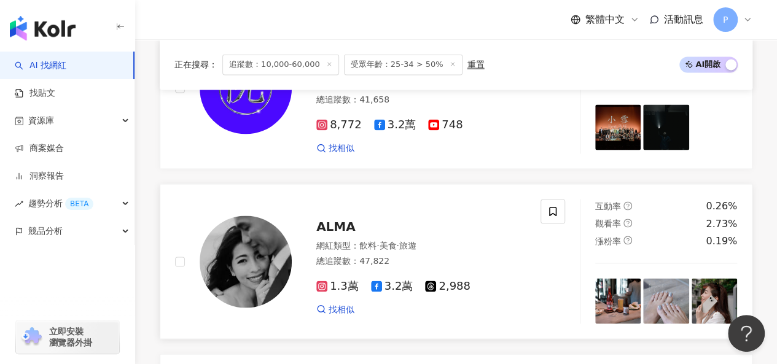
click at [437, 229] on div "ALMA 網紅類型 ： 飲料 · 美食 · 旅遊 總追蹤數 ： 47,822 1.3萬 3.2萬 2,988 找相似" at bounding box center [409, 261] width 234 height 107
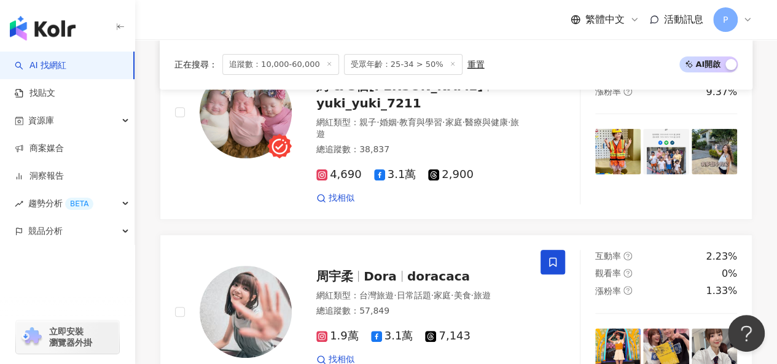
scroll to position [2561, 0]
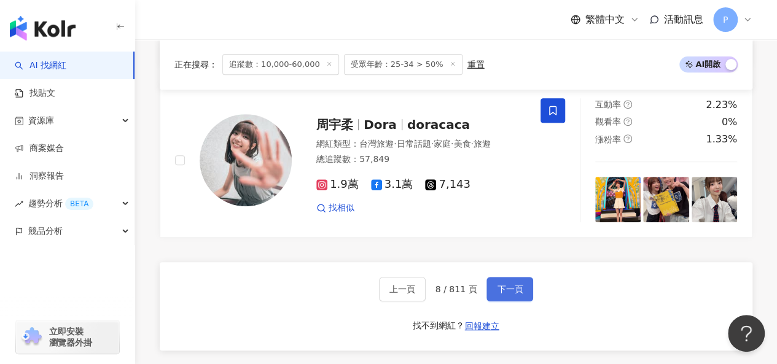
click at [511, 284] on span "下一頁" at bounding box center [510, 289] width 26 height 10
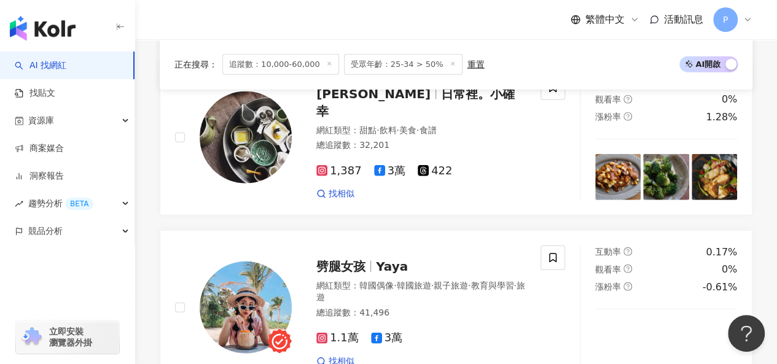
scroll to position [1473, 0]
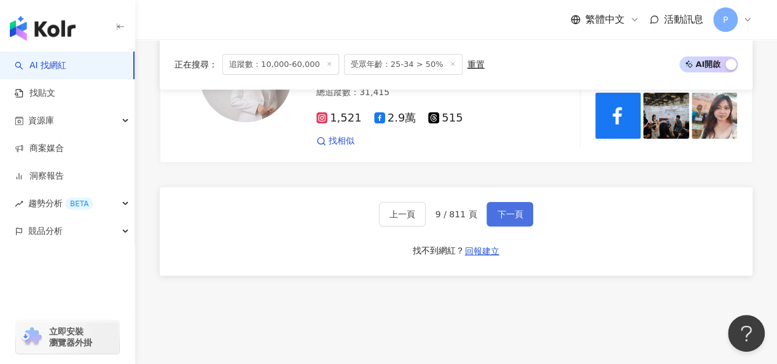
click at [506, 209] on span "下一頁" at bounding box center [510, 214] width 26 height 10
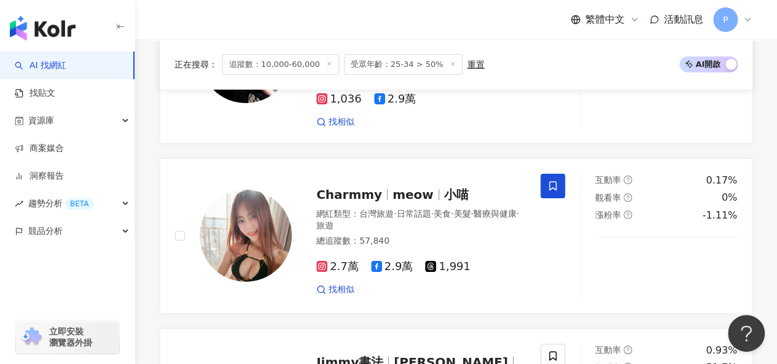
scroll to position [2342, 0]
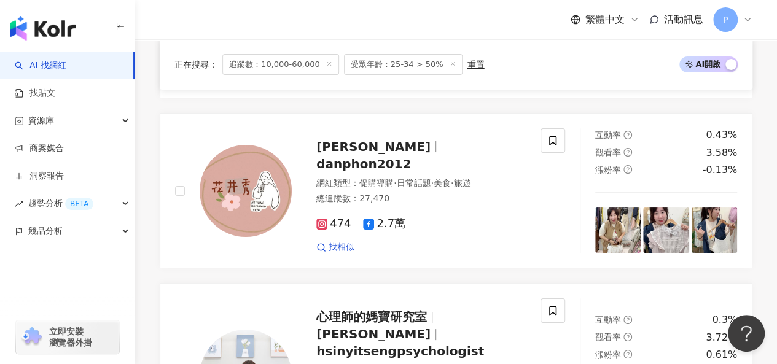
scroll to position [2446, 0]
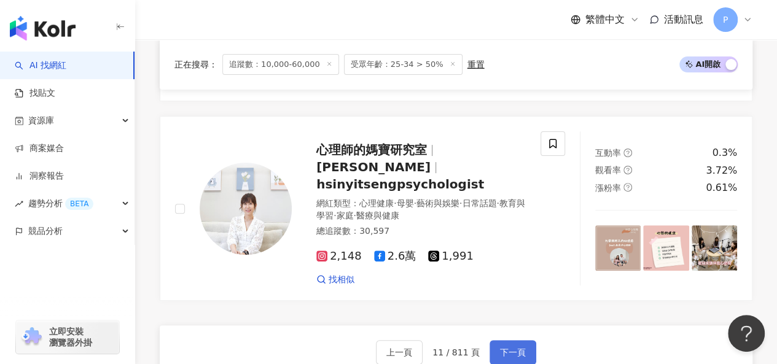
click at [500, 348] on span "下一頁" at bounding box center [513, 353] width 26 height 10
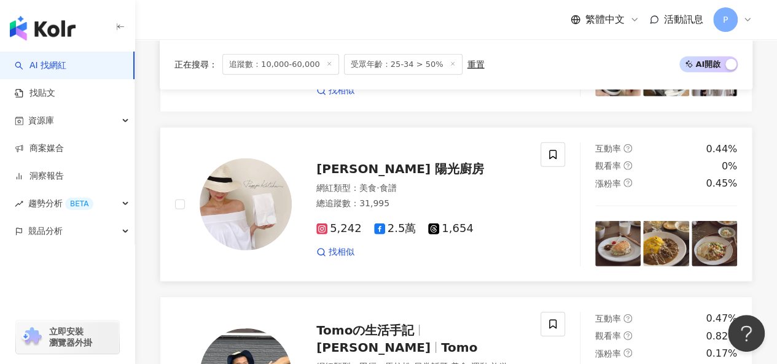
scroll to position [2243, 0]
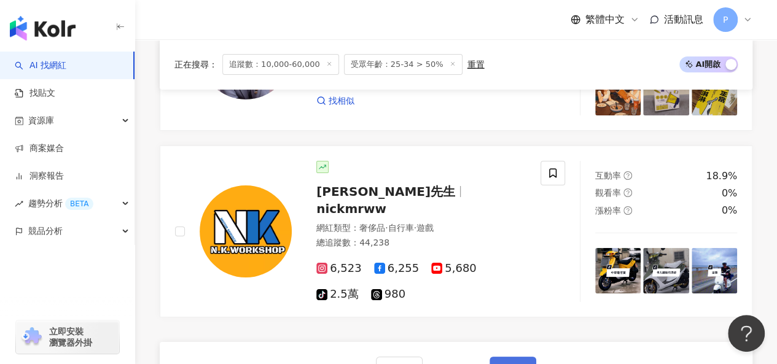
click at [516, 364] on span "下一頁" at bounding box center [513, 369] width 26 height 10
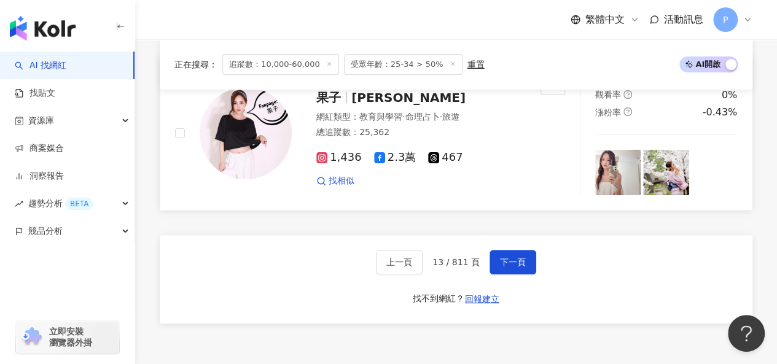
scroll to position [2447, 0]
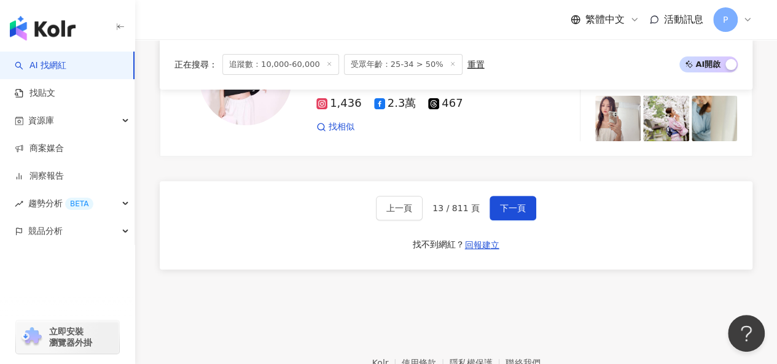
click at [493, 181] on div "上一頁 13 / 811 頁 下一頁 找不到網紅？ 回報建立" at bounding box center [456, 225] width 593 height 88
click at [495, 196] on button "下一頁" at bounding box center [513, 208] width 47 height 25
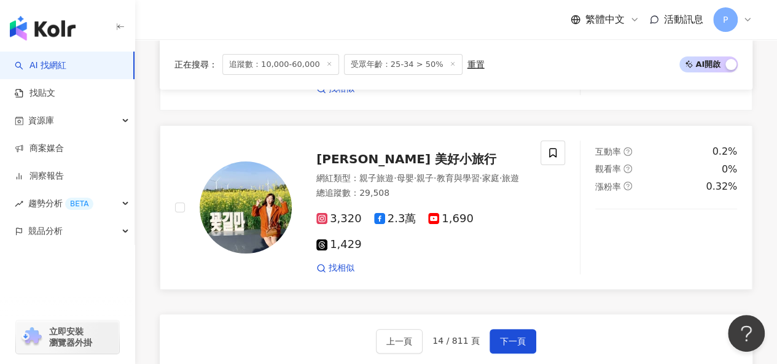
scroll to position [2457, 0]
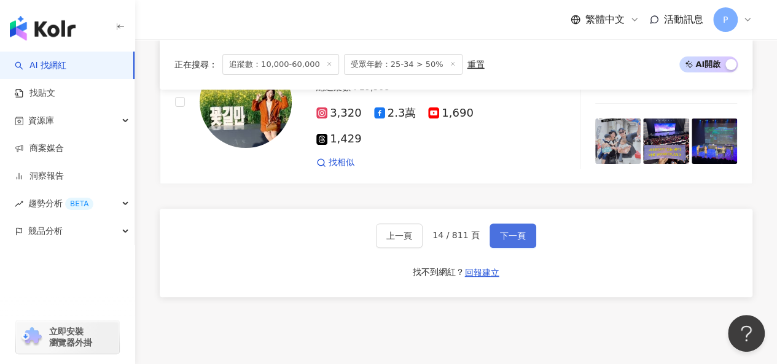
click at [514, 231] on span "下一頁" at bounding box center [513, 236] width 26 height 10
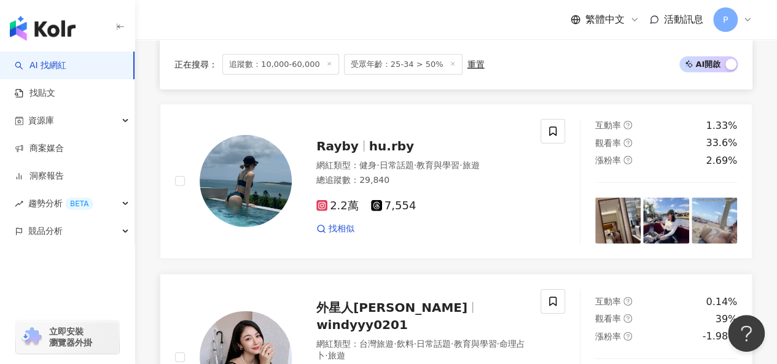
scroll to position [1738, 0]
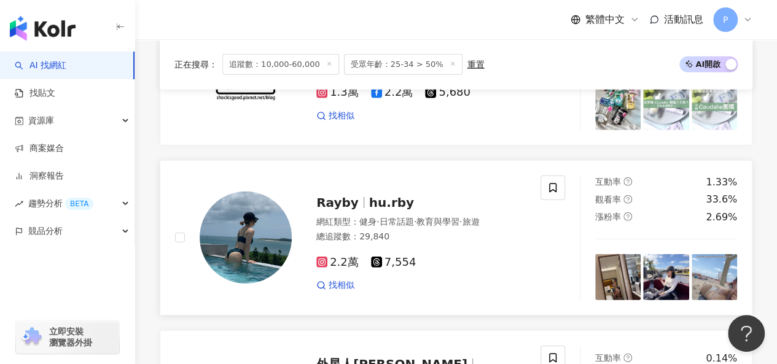
click at [369, 195] on span "hu.rby" at bounding box center [391, 202] width 45 height 15
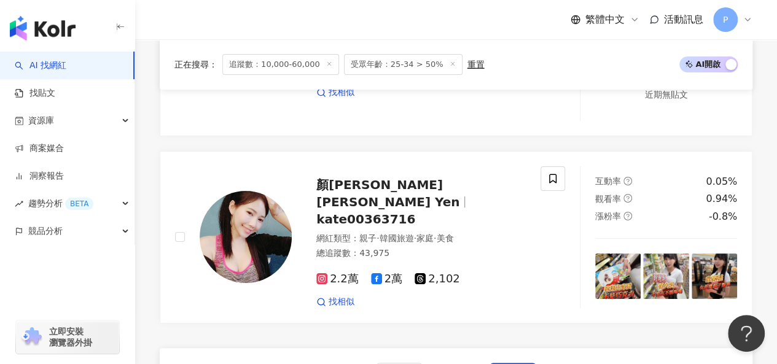
scroll to position [2414, 0]
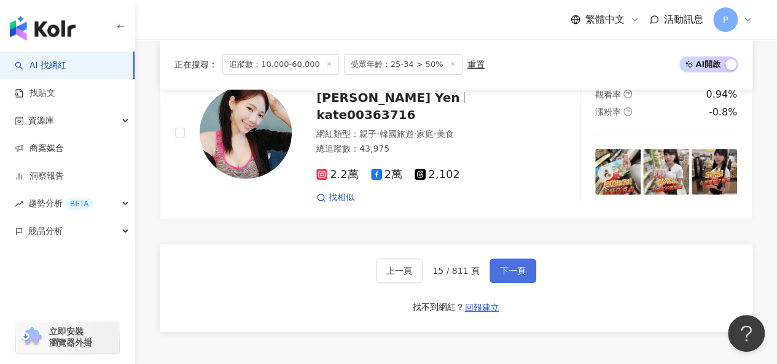
click at [508, 266] on span "下一頁" at bounding box center [513, 271] width 26 height 10
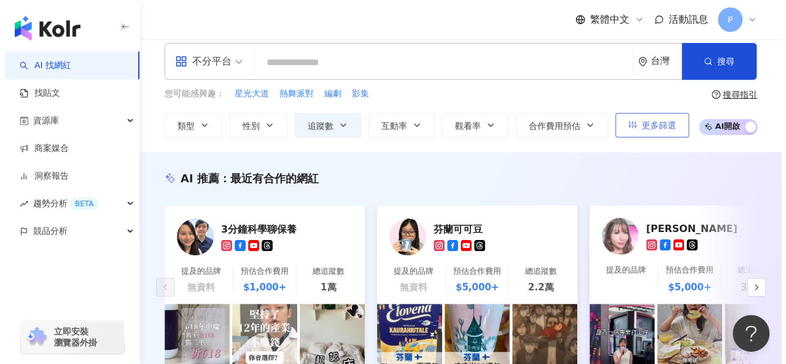
scroll to position [0, 0]
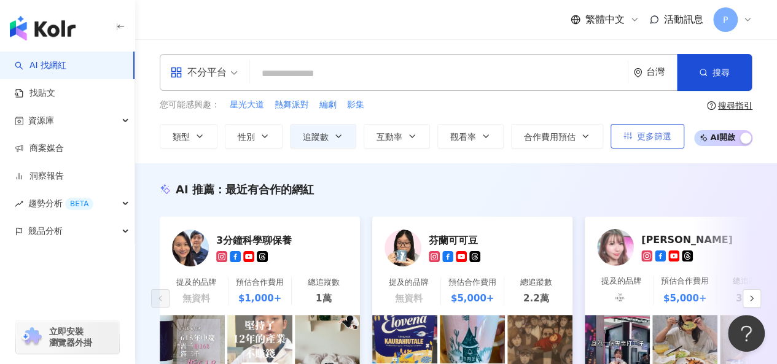
click at [661, 137] on span "更多篩選" at bounding box center [654, 136] width 34 height 10
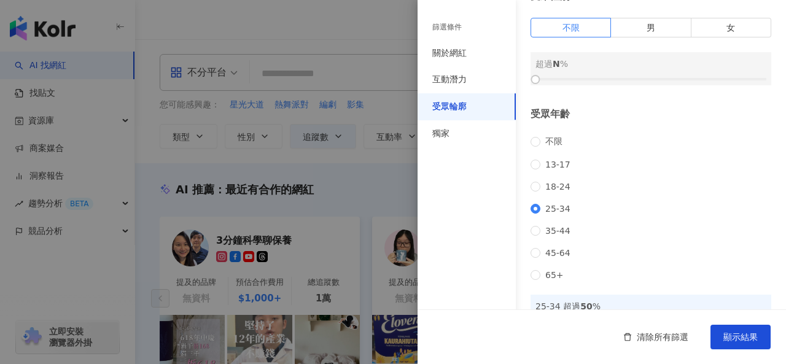
scroll to position [123, 0]
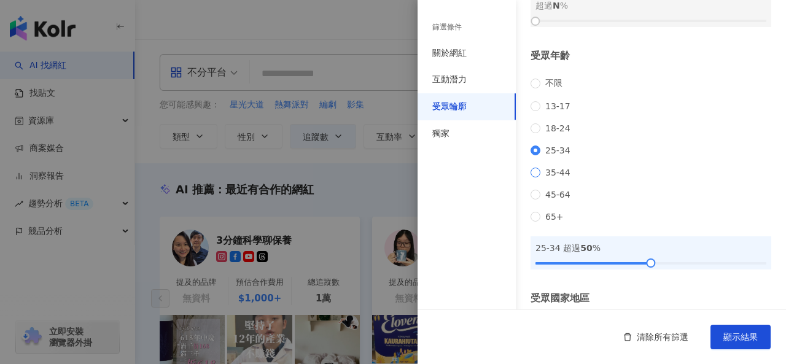
click at [547, 178] on span "35-44" at bounding box center [558, 173] width 35 height 10
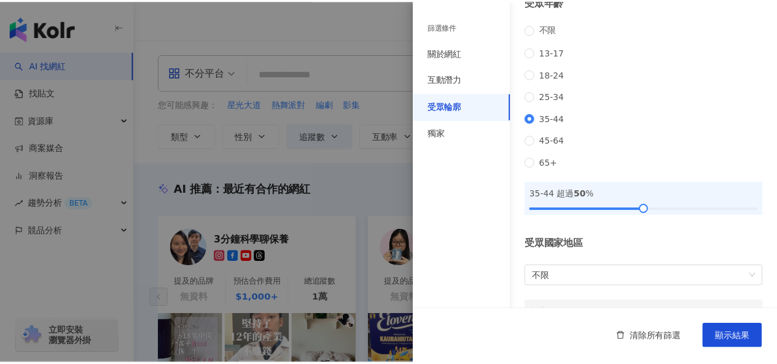
scroll to position [232, 0]
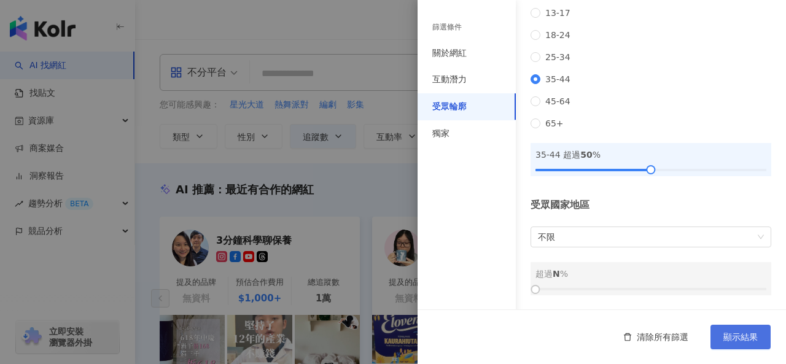
click at [736, 332] on span "顯示結果" at bounding box center [741, 337] width 34 height 10
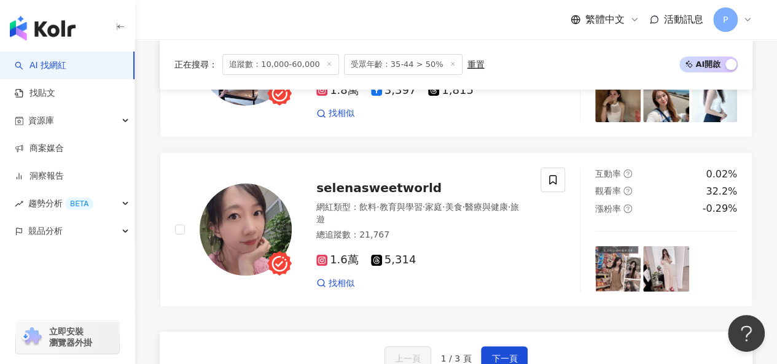
scroll to position [2461, 0]
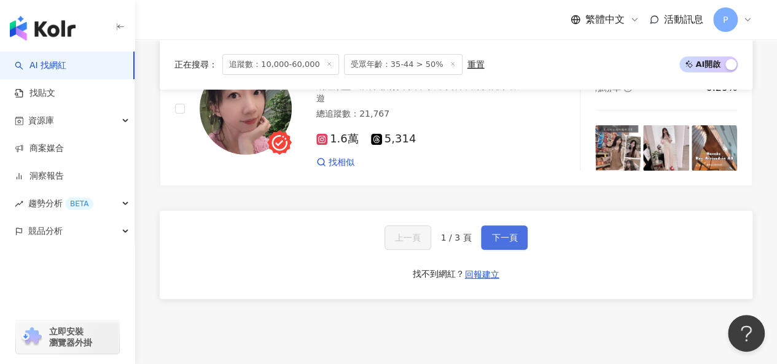
click at [517, 225] on button "下一頁" at bounding box center [504, 237] width 47 height 25
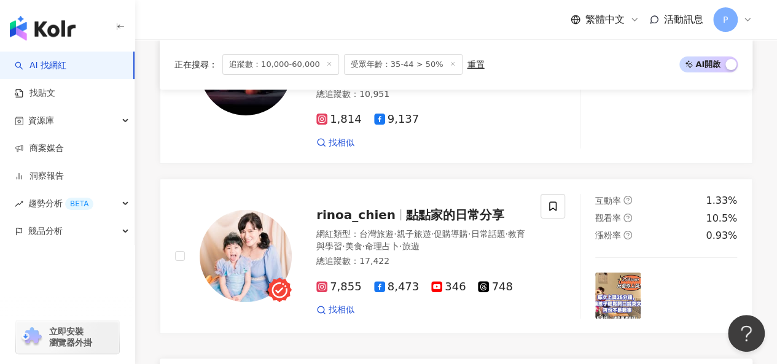
scroll to position [2408, 0]
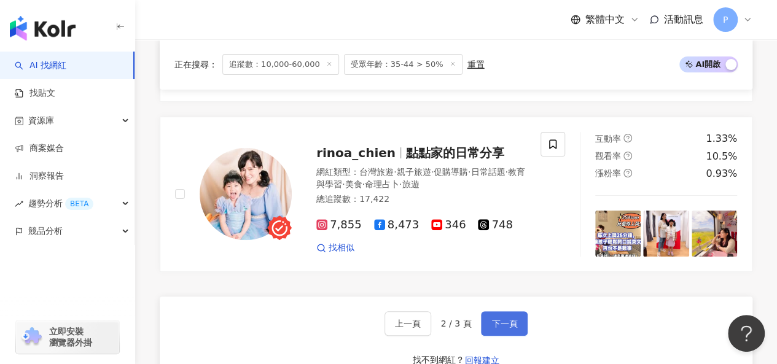
click at [506, 319] on span "下一頁" at bounding box center [504, 324] width 26 height 10
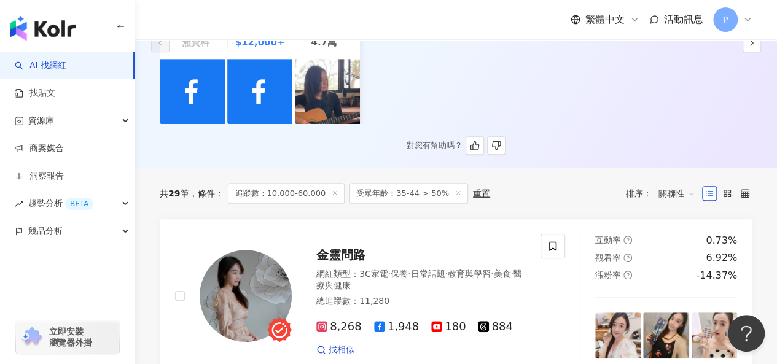
scroll to position [205, 0]
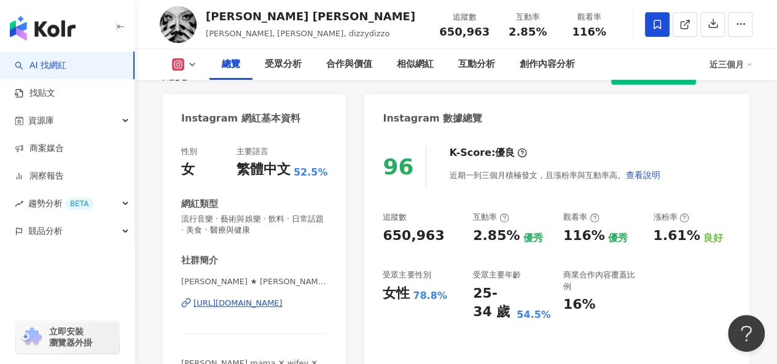
scroll to position [61, 0]
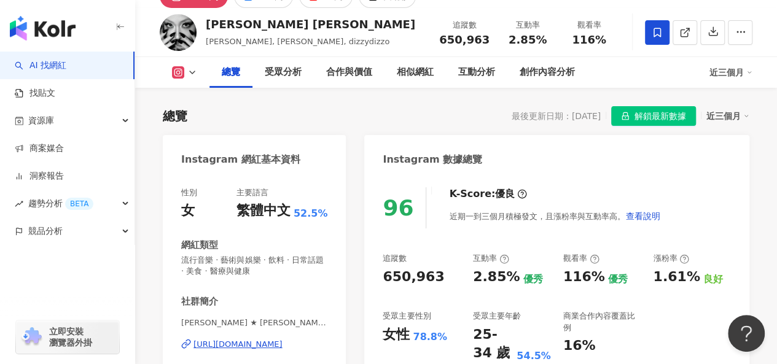
click at [659, 112] on span "解鎖最新數據" at bounding box center [661, 117] width 52 height 20
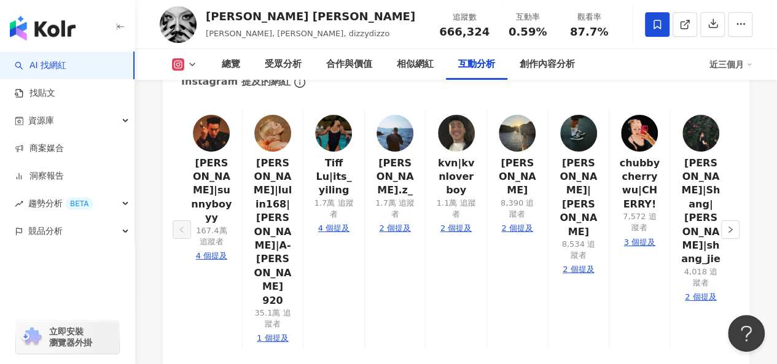
scroll to position [2286, 0]
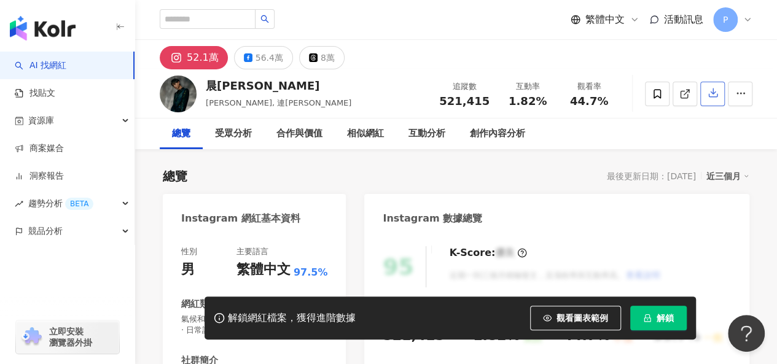
click at [713, 95] on icon "button" at bounding box center [713, 93] width 9 height 9
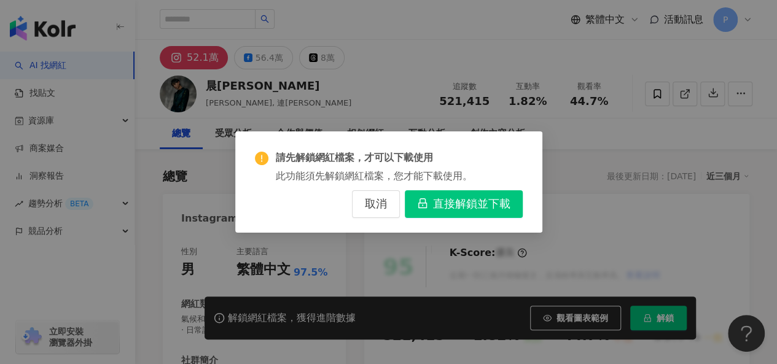
click at [470, 204] on span "直接解鎖並下載" at bounding box center [471, 205] width 77 height 14
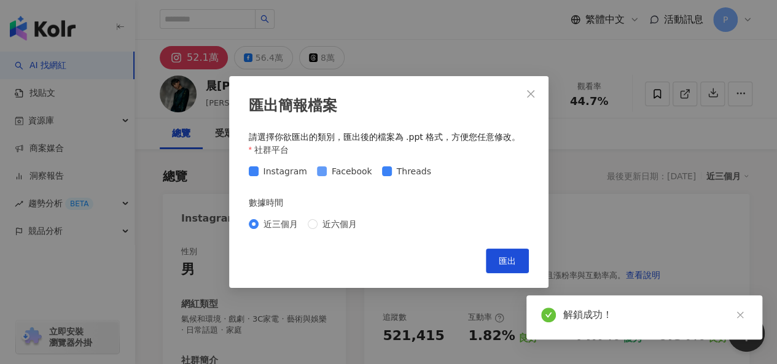
click at [334, 174] on span "Facebook" at bounding box center [352, 172] width 50 height 14
click at [392, 172] on span "Threads" at bounding box center [414, 172] width 44 height 14
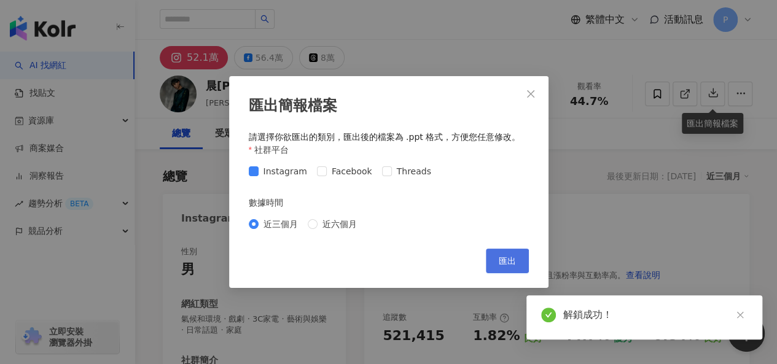
click at [515, 257] on span "匯出" at bounding box center [507, 261] width 17 height 10
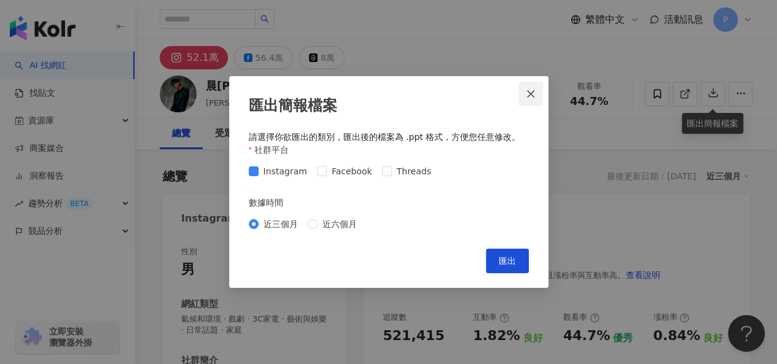
click at [530, 90] on icon "close" at bounding box center [531, 94] width 10 height 10
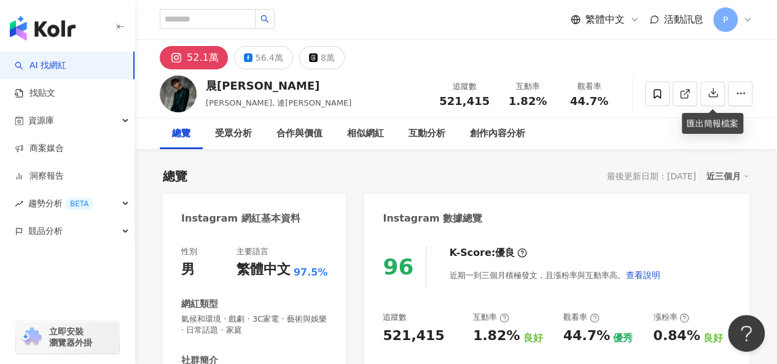
click at [464, 105] on span "521,415" at bounding box center [464, 101] width 50 height 13
copy span "521,415"
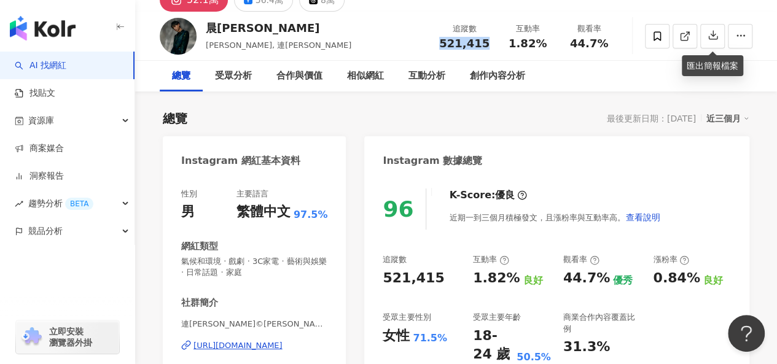
scroll to position [123, 0]
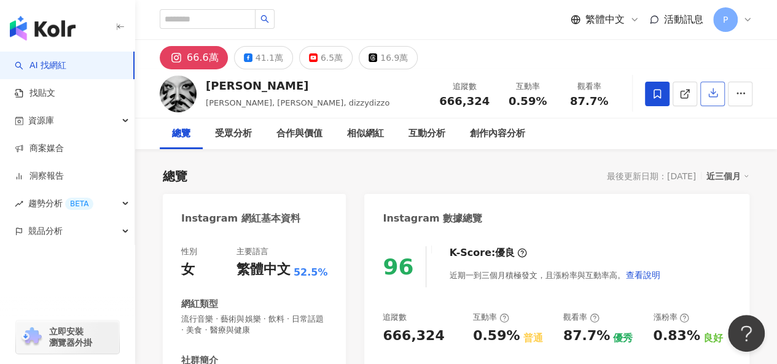
click at [711, 101] on button "button" at bounding box center [712, 94] width 25 height 25
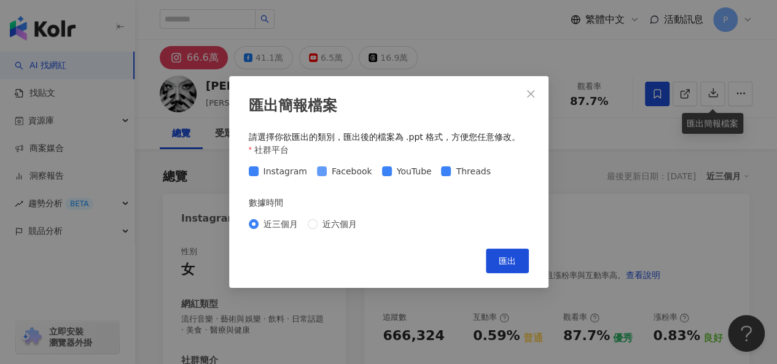
click at [346, 170] on span "Facebook" at bounding box center [352, 172] width 50 height 14
click at [401, 171] on span "YouTube" at bounding box center [414, 172] width 45 height 14
click at [453, 170] on span "Threads" at bounding box center [473, 172] width 44 height 14
click at [518, 266] on button "匯出" at bounding box center [507, 261] width 43 height 25
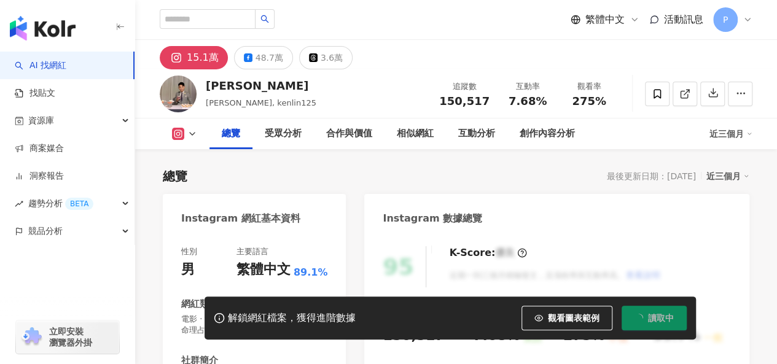
click at [463, 100] on span "150,517" at bounding box center [464, 101] width 50 height 13
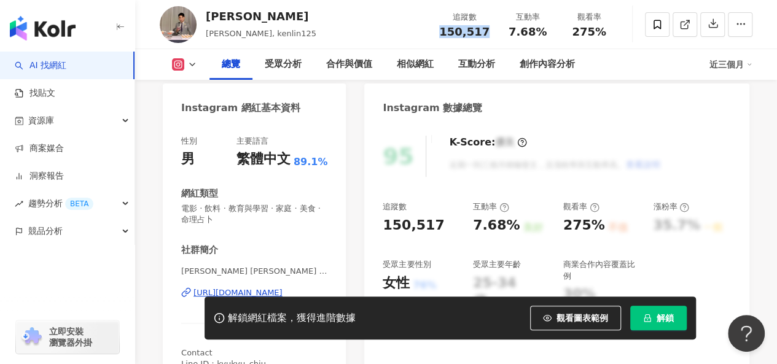
scroll to position [123, 0]
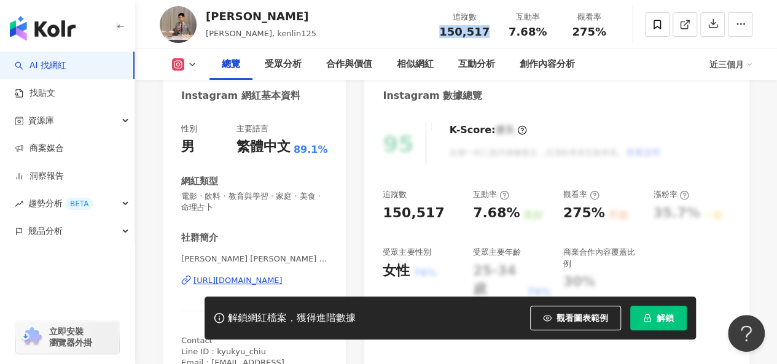
click at [647, 320] on icon "lock" at bounding box center [647, 318] width 9 height 9
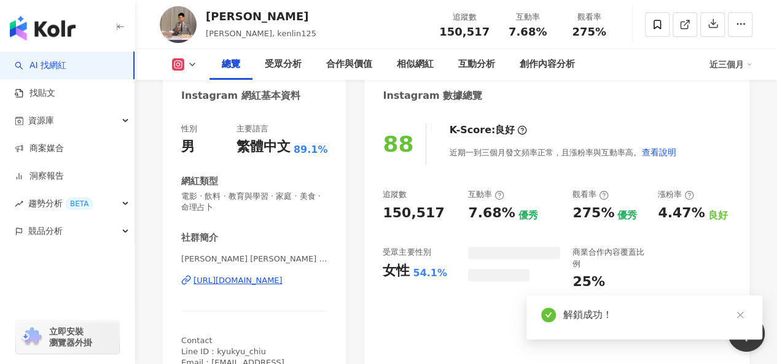
click at [710, 33] on button "button" at bounding box center [712, 24] width 25 height 25
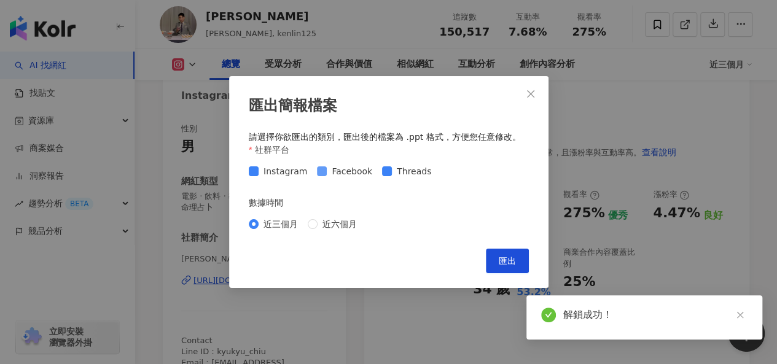
click at [345, 170] on span "Facebook" at bounding box center [352, 172] width 50 height 14
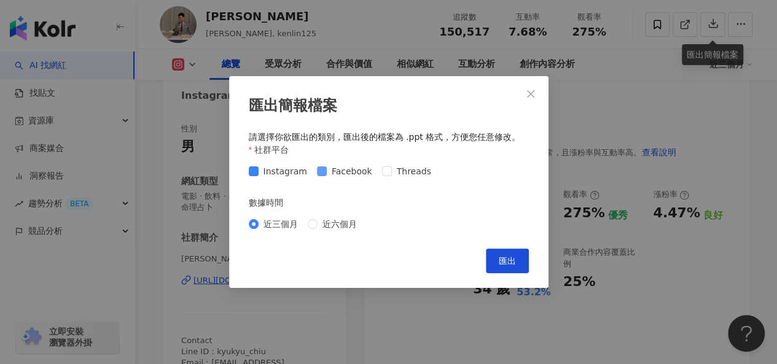
click at [337, 169] on span "Facebook" at bounding box center [352, 172] width 50 height 14
click at [497, 259] on button "匯出" at bounding box center [507, 261] width 43 height 25
click at [596, 100] on div "匯出簡報檔案 請選擇你欲匯出的類別，匯出後的檔案為 .ppt 格式，方便您任意修改。 社群平台 Instagram Facebook Threads 數據時間…" at bounding box center [388, 182] width 777 height 364
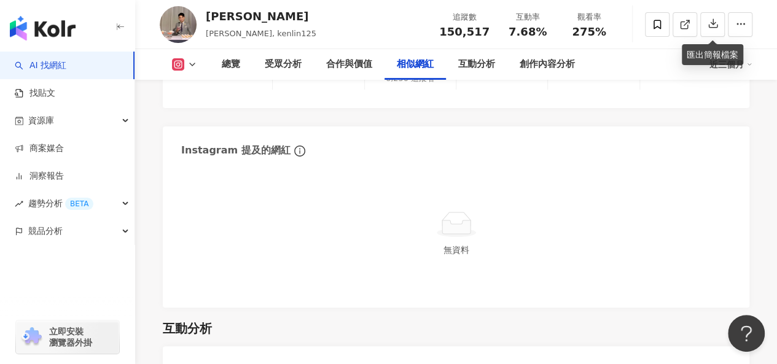
scroll to position [2457, 0]
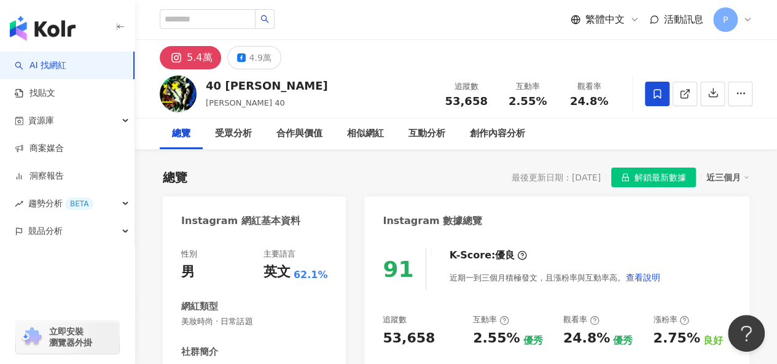
click at [639, 175] on span "解鎖最新數據" at bounding box center [661, 178] width 52 height 20
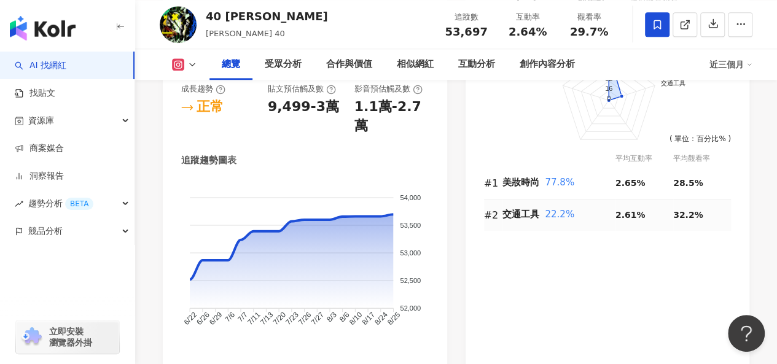
scroll to position [1229, 0]
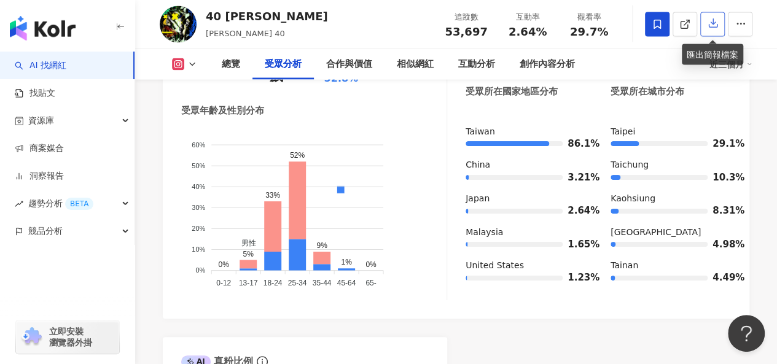
click at [700, 26] on button "button" at bounding box center [712, 24] width 25 height 25
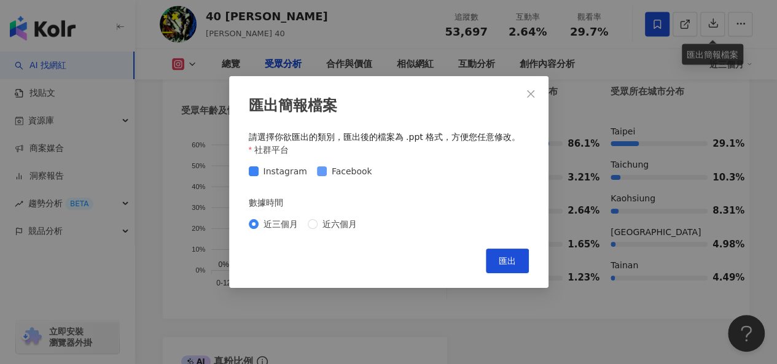
click at [352, 171] on span "Facebook" at bounding box center [352, 172] width 50 height 14
click at [507, 257] on span "匯出" at bounding box center [507, 261] width 17 height 10
drag, startPoint x: 398, startPoint y: 35, endPoint x: 360, endPoint y: 40, distance: 38.4
click at [398, 35] on div "匯出簡報檔案 請選擇你欲匯出的類別，匯出後的檔案為 .ppt 格式，方便您任意修改。 社群平台 Instagram Facebook 數據時間 近三個月 近六…" at bounding box center [388, 182] width 777 height 364
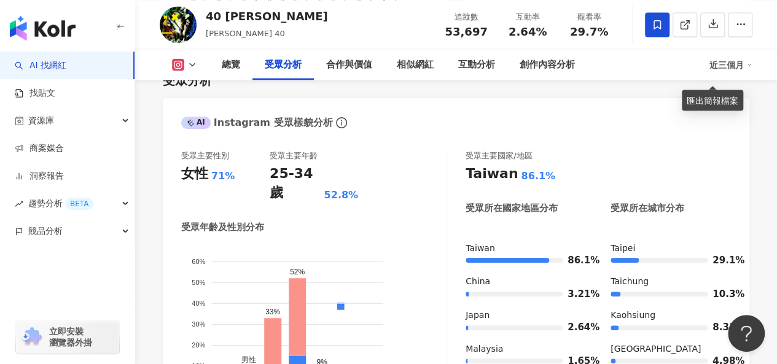
scroll to position [1106, 0]
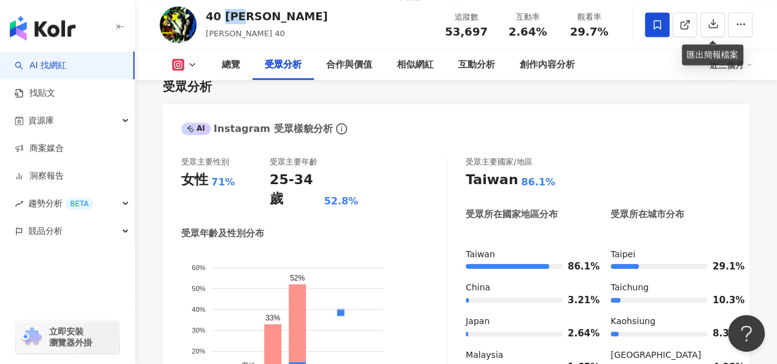
drag, startPoint x: 221, startPoint y: 20, endPoint x: 252, endPoint y: 22, distance: 30.8
click at [252, 22] on div "40 薛仕凌" at bounding box center [267, 16] width 122 height 15
copy div "薛仕凌"
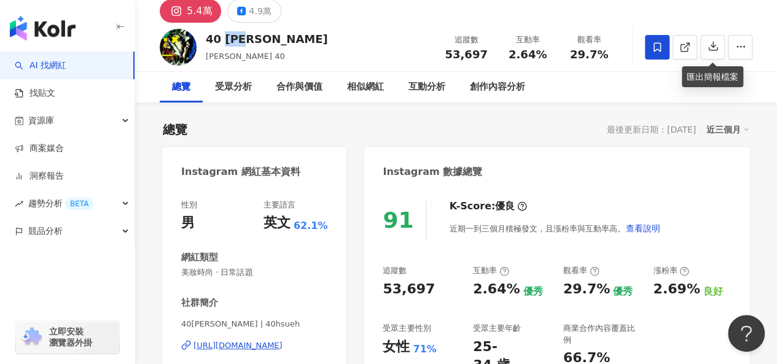
scroll to position [0, 0]
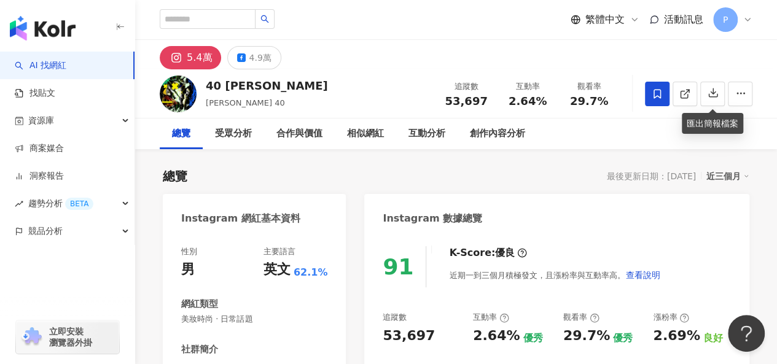
click at [463, 106] on span "53,697" at bounding box center [466, 101] width 42 height 13
copy span "53,697"
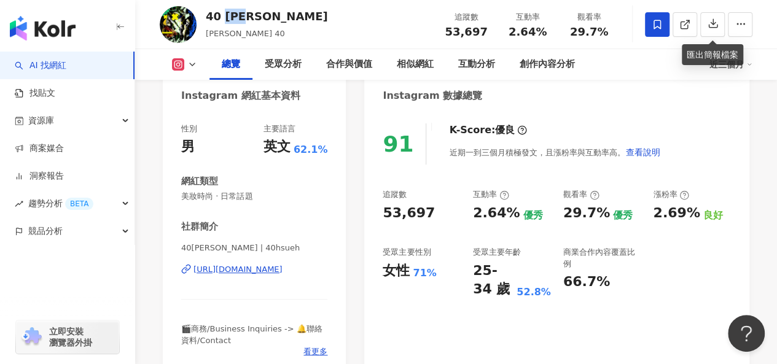
drag, startPoint x: 220, startPoint y: 15, endPoint x: 253, endPoint y: 15, distance: 33.2
click at [254, 14] on div "40 薛仕凌" at bounding box center [267, 16] width 122 height 15
copy div "薛仕凌"
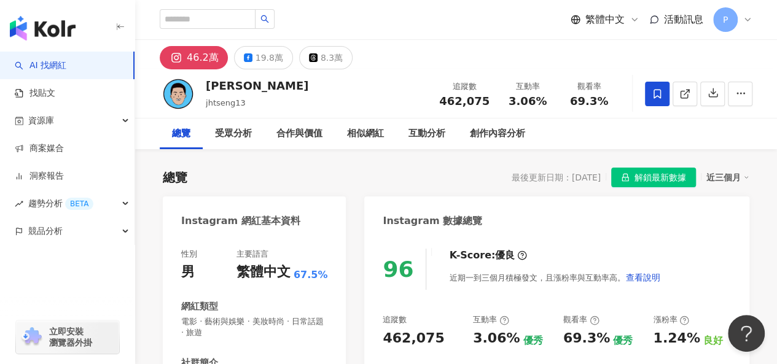
click at [668, 181] on span "解鎖最新數據" at bounding box center [661, 178] width 52 height 20
click at [472, 98] on span "462,075" at bounding box center [464, 101] width 50 height 13
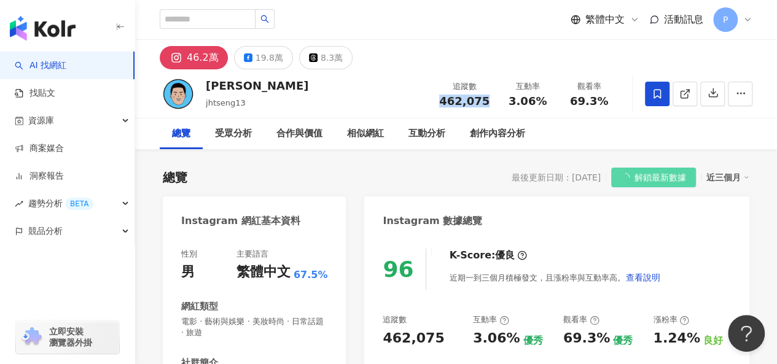
click at [472, 98] on span "462,075" at bounding box center [464, 101] width 50 height 13
copy span "462,075"
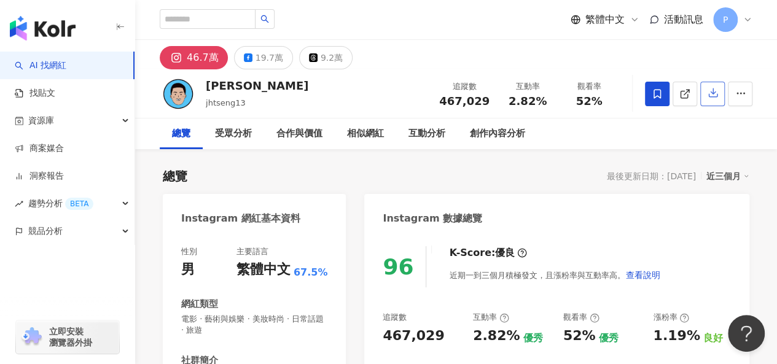
click at [706, 98] on button "button" at bounding box center [712, 94] width 25 height 25
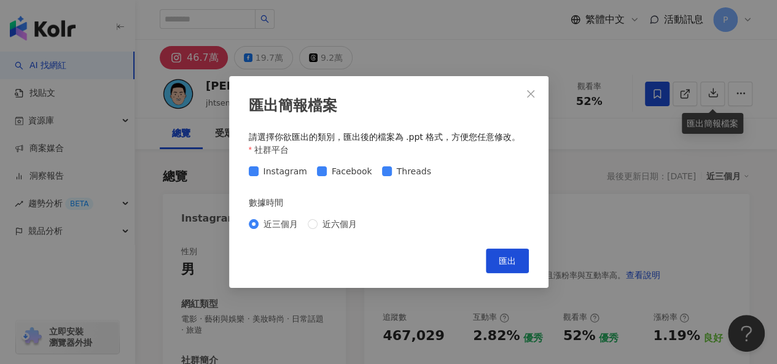
click at [361, 163] on div "Instagram Facebook Threads" at bounding box center [389, 172] width 280 height 20
click at [361, 173] on span "Facebook" at bounding box center [352, 172] width 50 height 14
click at [386, 169] on span at bounding box center [387, 171] width 10 height 10
click at [498, 260] on button "匯出" at bounding box center [507, 261] width 43 height 25
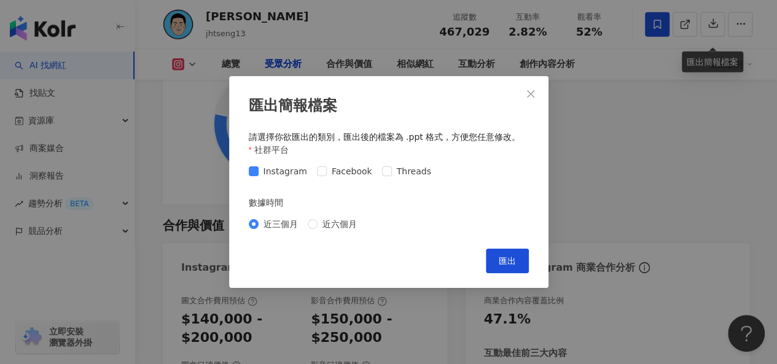
scroll to position [1597, 0]
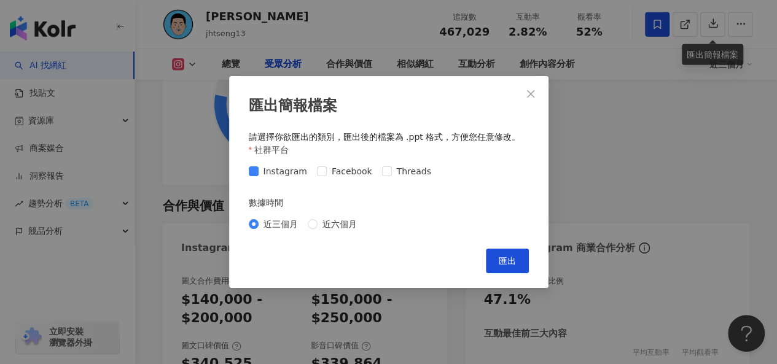
click at [603, 165] on div "匯出簡報檔案 請選擇你欲匯出的類別，匯出後的檔案為 .ppt 格式，方便您任意修改。 社群平台 Instagram Facebook Threads 數據時間…" at bounding box center [388, 182] width 777 height 364
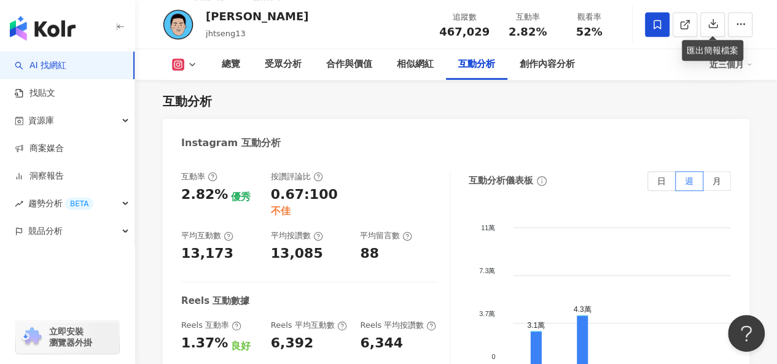
scroll to position [2641, 0]
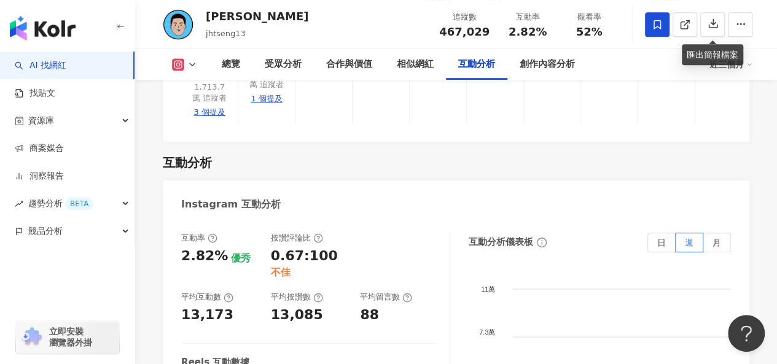
click at [302, 306] on div "13,085" at bounding box center [297, 315] width 52 height 19
copy div "13,085"
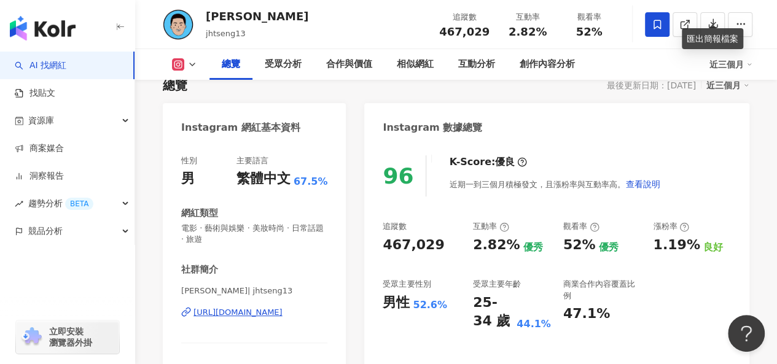
scroll to position [135, 0]
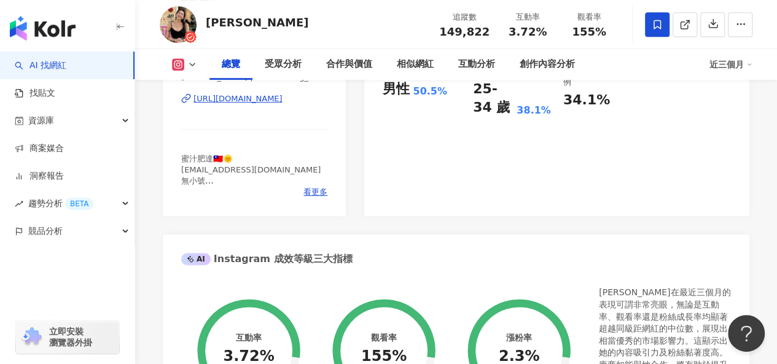
scroll to position [61, 0]
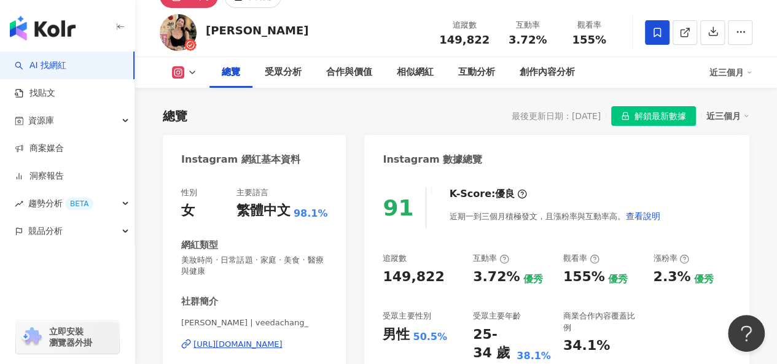
click at [684, 115] on span "解鎖最新數據" at bounding box center [661, 117] width 52 height 20
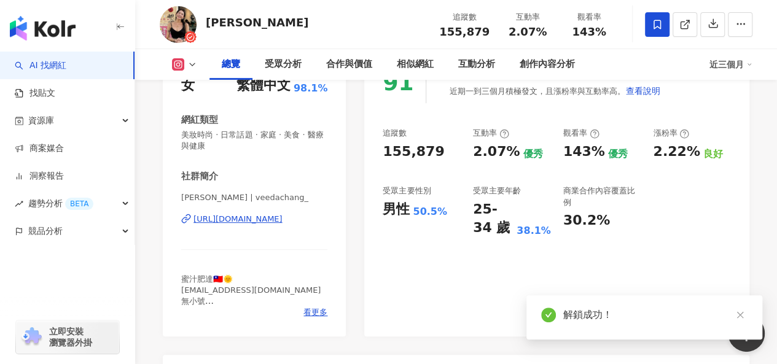
scroll to position [183, 0]
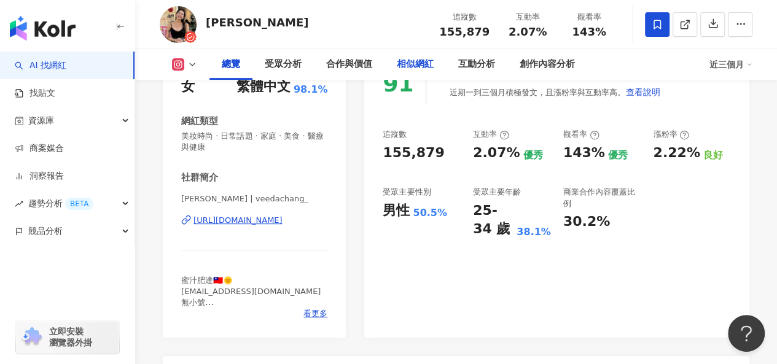
click at [423, 72] on div "相似網紅" at bounding box center [415, 64] width 61 height 31
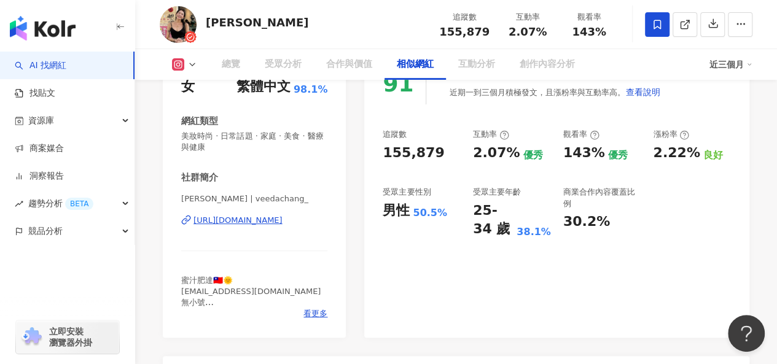
scroll to position [2086, 0]
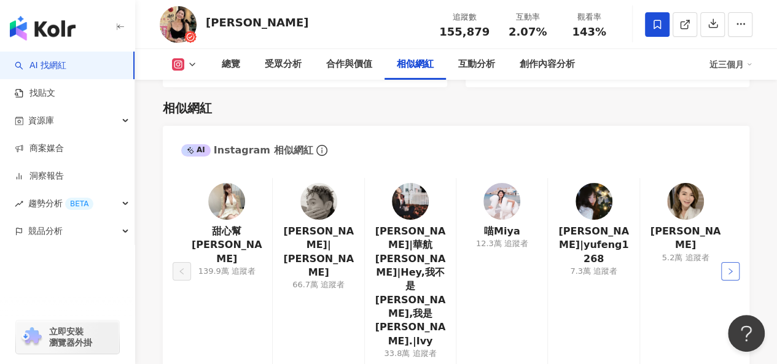
click at [733, 262] on button "button" at bounding box center [730, 271] width 18 height 18
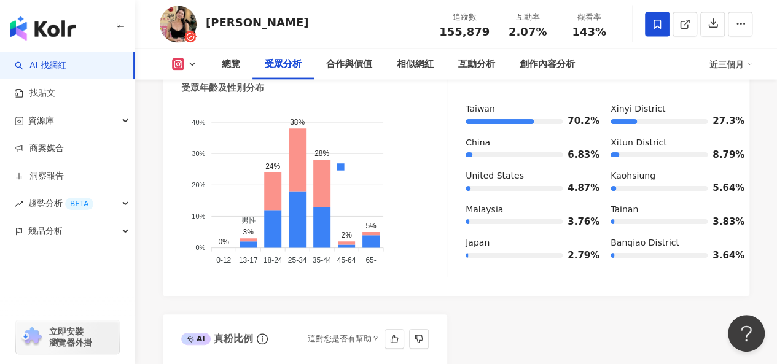
scroll to position [1226, 0]
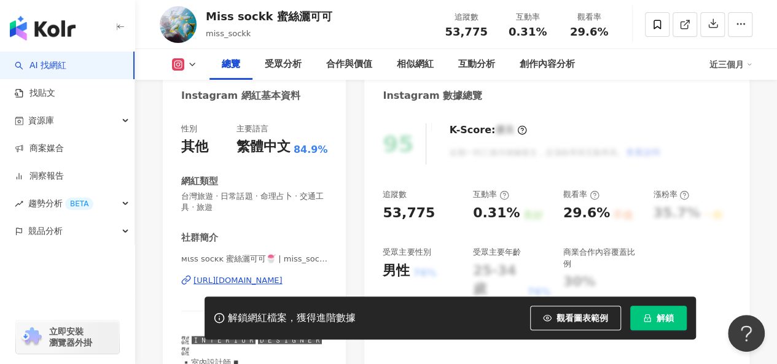
scroll to position [307, 0]
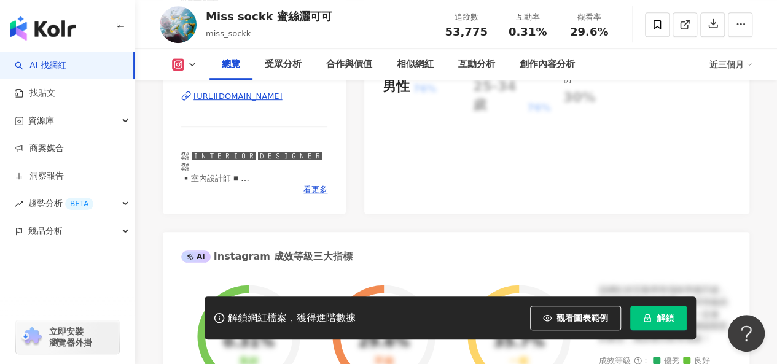
click at [229, 99] on div "[URL][DOMAIN_NAME]" at bounding box center [237, 96] width 89 height 11
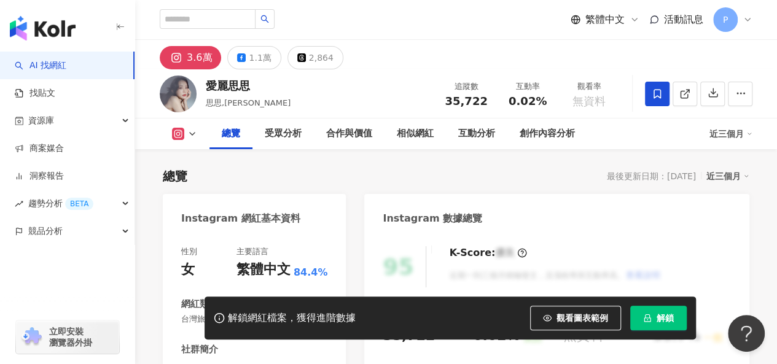
scroll to position [246, 0]
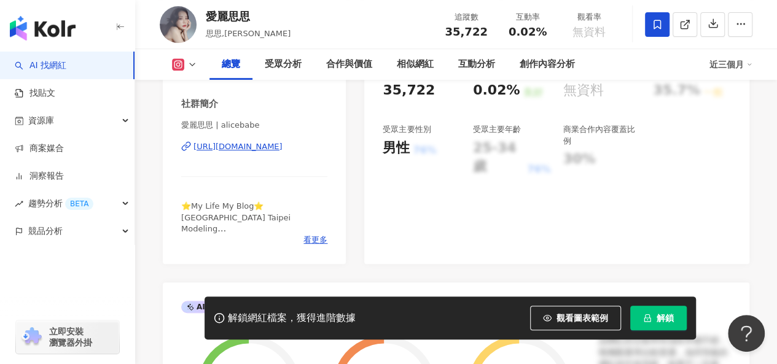
click at [282, 141] on div "https://www.instagram.com/alicebabe/" at bounding box center [237, 146] width 89 height 11
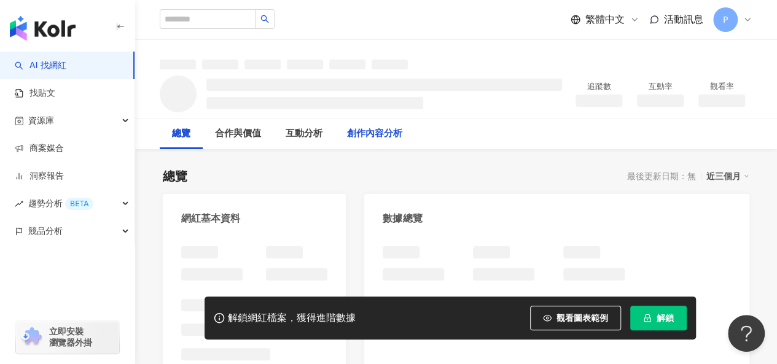
scroll to position [307, 0]
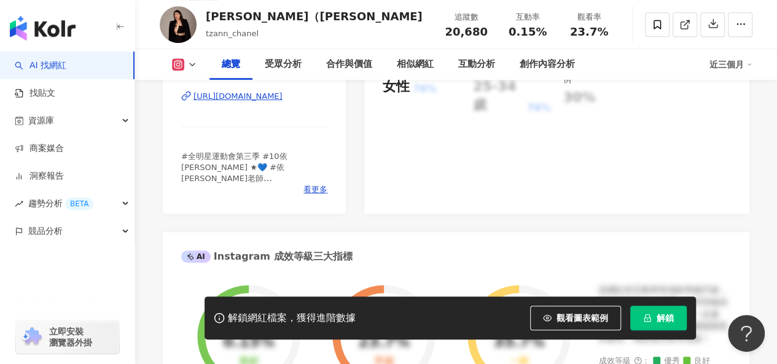
scroll to position [244, 0]
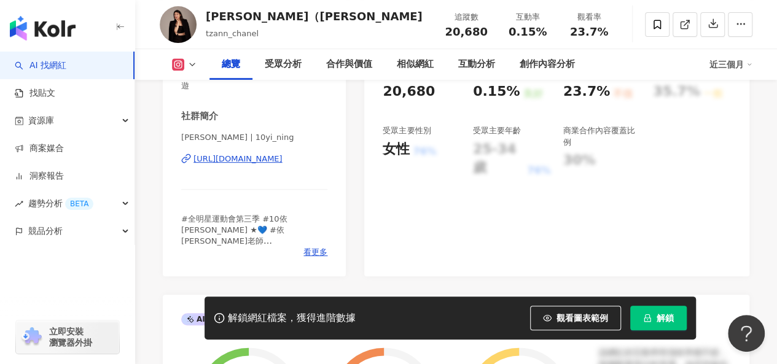
click at [281, 158] on div "[URL][DOMAIN_NAME]" at bounding box center [237, 159] width 89 height 11
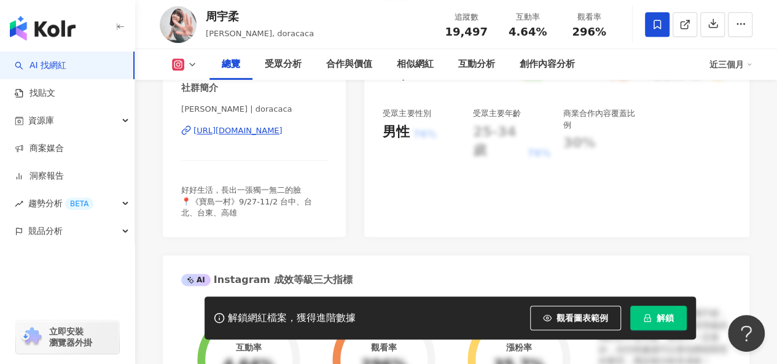
scroll to position [246, 0]
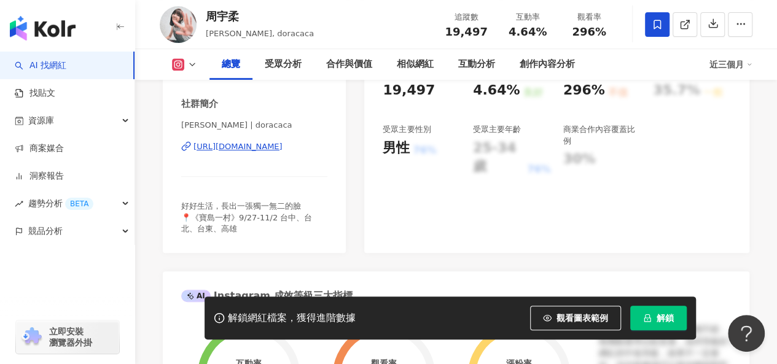
click at [283, 152] on div "[URL][DOMAIN_NAME]" at bounding box center [237, 146] width 89 height 11
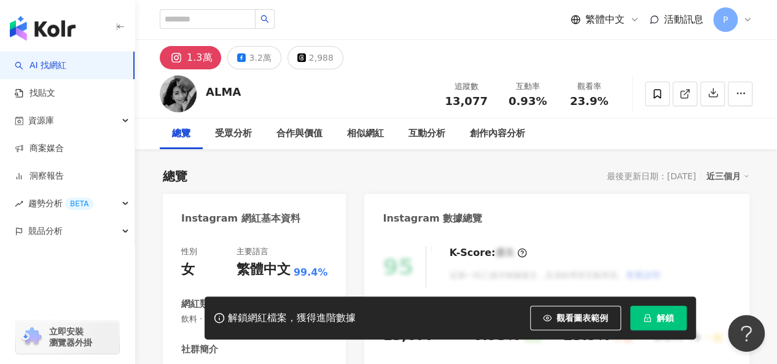
scroll to position [246, 0]
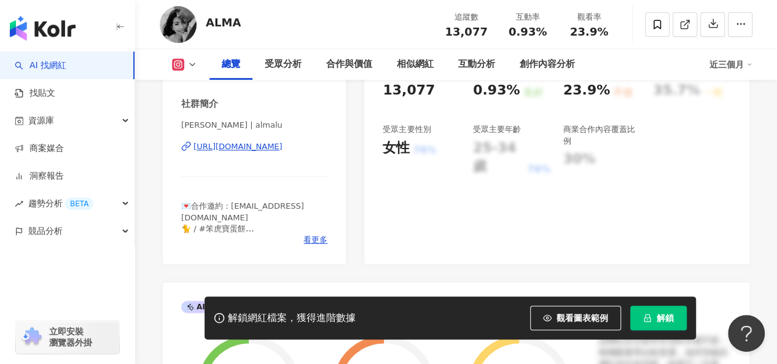
click at [253, 150] on div "https://www.instagram.com/almalu/" at bounding box center [237, 146] width 89 height 11
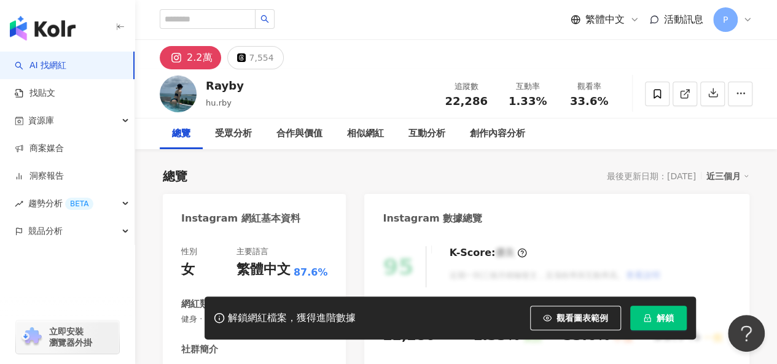
scroll to position [246, 0]
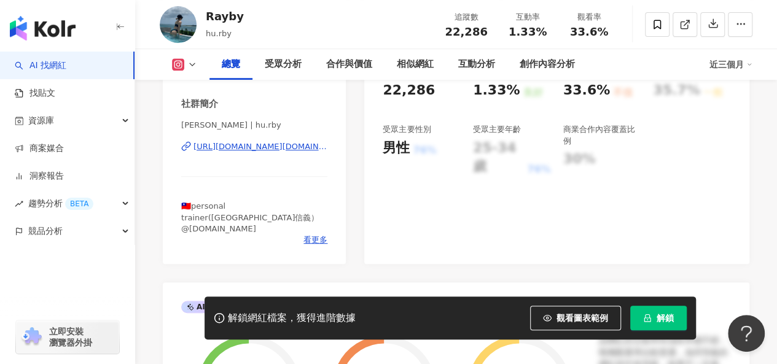
click at [284, 149] on div "[URL][DOMAIN_NAME][DOMAIN_NAME]" at bounding box center [260, 146] width 134 height 11
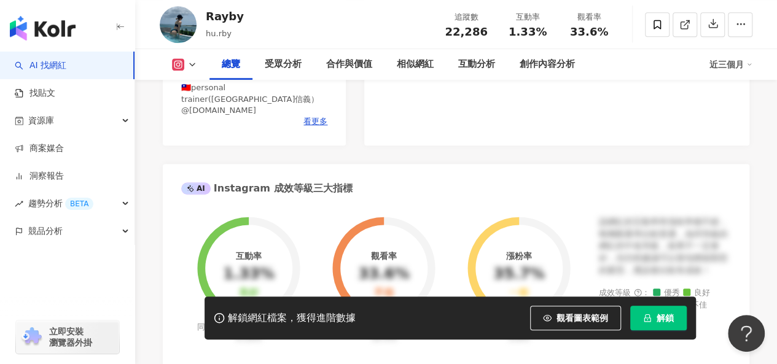
scroll to position [430, 0]
